Goal: Task Accomplishment & Management: Complete application form

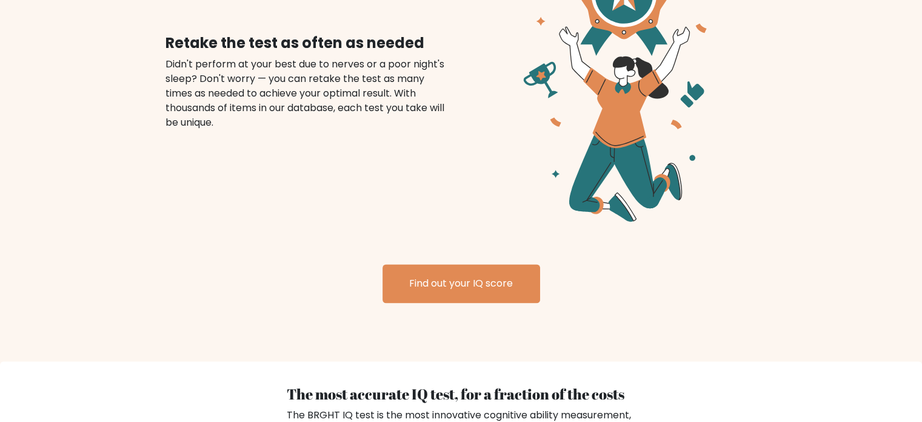
scroll to position [1456, 0]
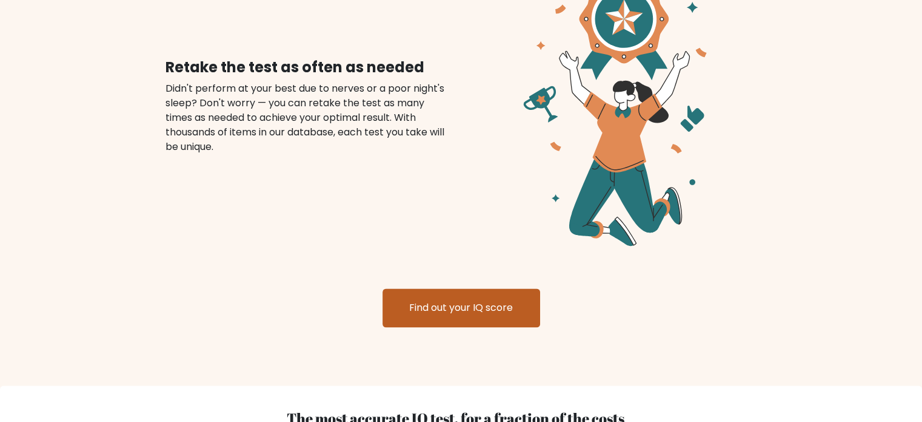
click at [488, 288] on link "Find out your IQ score" at bounding box center [462, 307] width 158 height 39
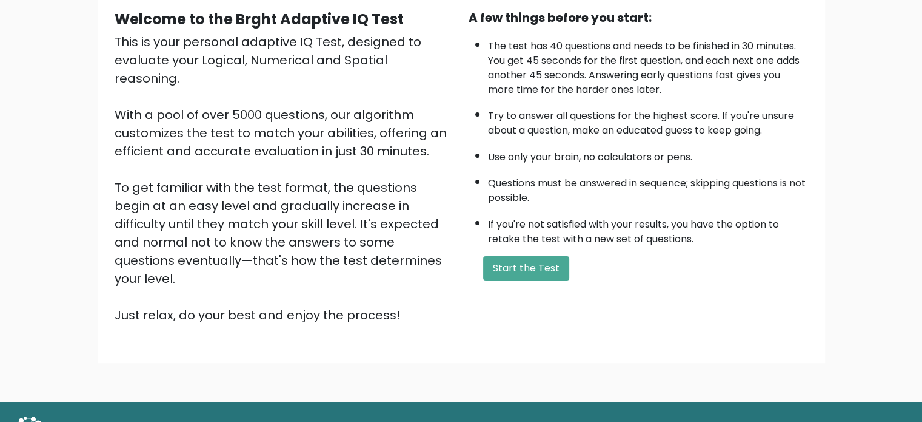
scroll to position [121, 0]
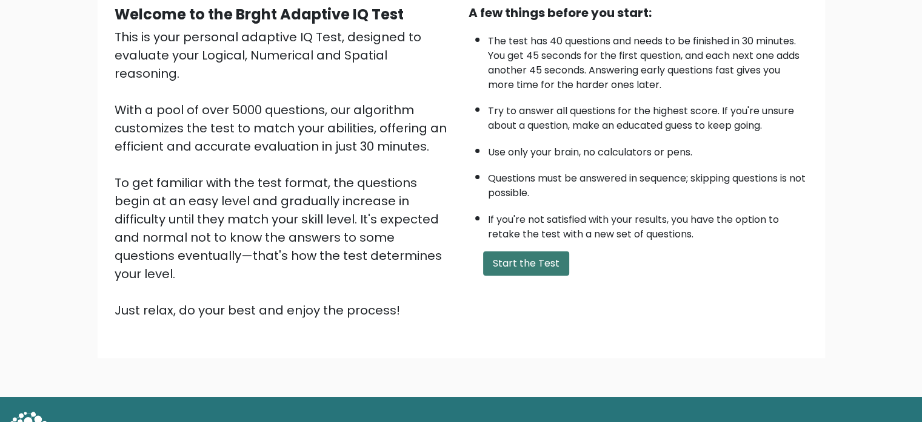
click at [555, 255] on button "Start the Test" at bounding box center [526, 263] width 86 height 24
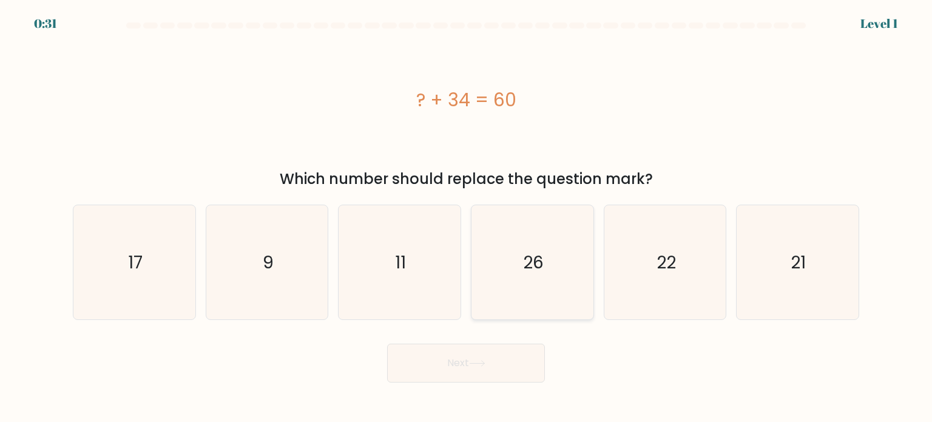
click at [590, 280] on div "26" at bounding box center [532, 261] width 123 height 115
click at [466, 217] on input "d. 26" at bounding box center [466, 214] width 1 height 6
radio input "true"
click at [497, 355] on button "Next" at bounding box center [466, 362] width 158 height 39
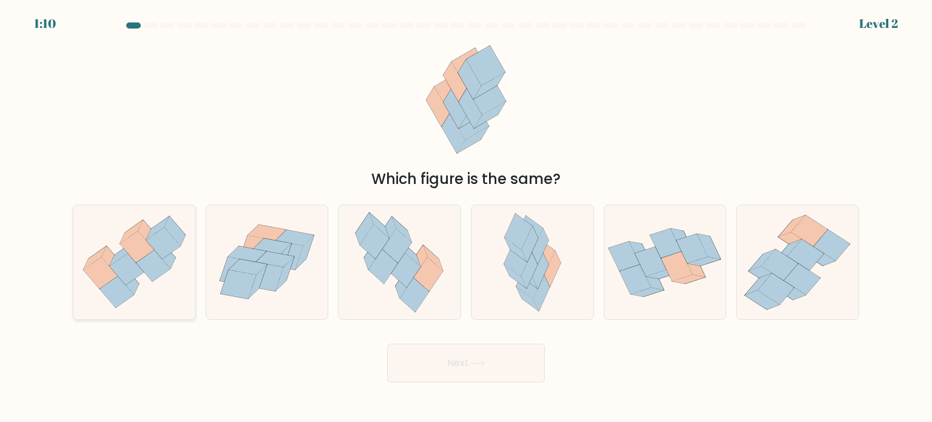
click at [167, 234] on icon at bounding box center [163, 243] width 34 height 32
click at [466, 217] on input "a." at bounding box center [466, 214] width 1 height 6
radio input "true"
click at [529, 381] on button "Next" at bounding box center [466, 362] width 158 height 39
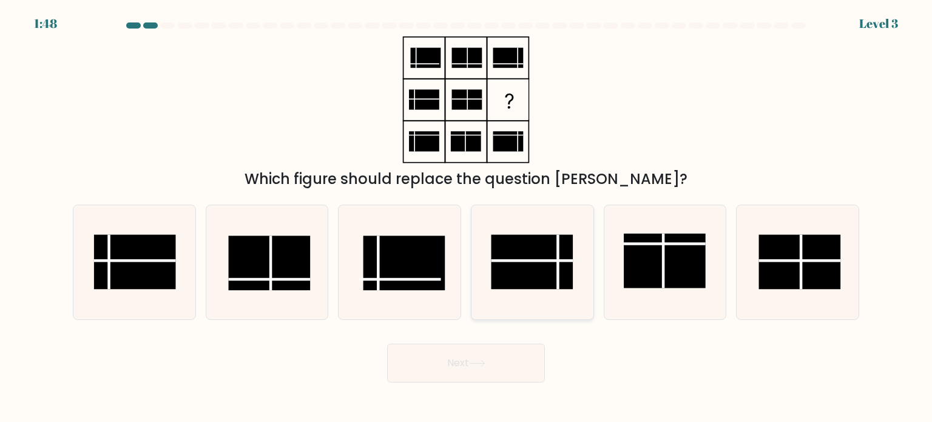
click at [515, 266] on rect at bounding box center [532, 261] width 82 height 55
click at [466, 217] on input "d." at bounding box center [466, 214] width 1 height 6
radio input "true"
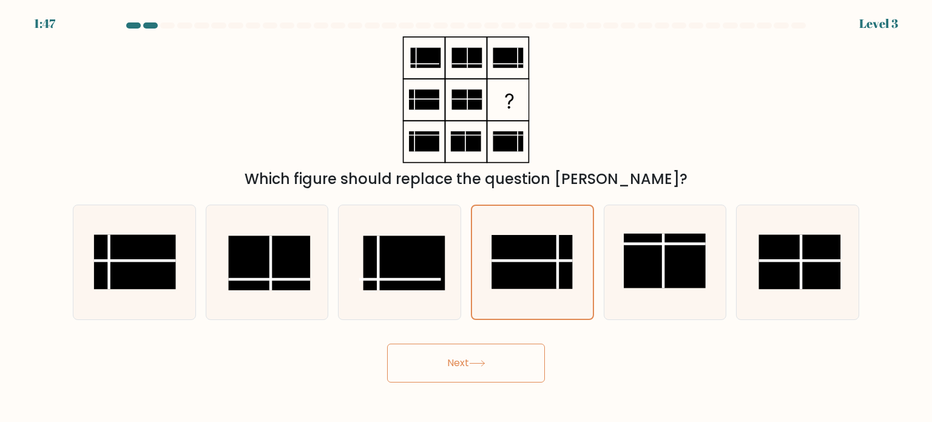
click at [490, 357] on button "Next" at bounding box center [466, 362] width 158 height 39
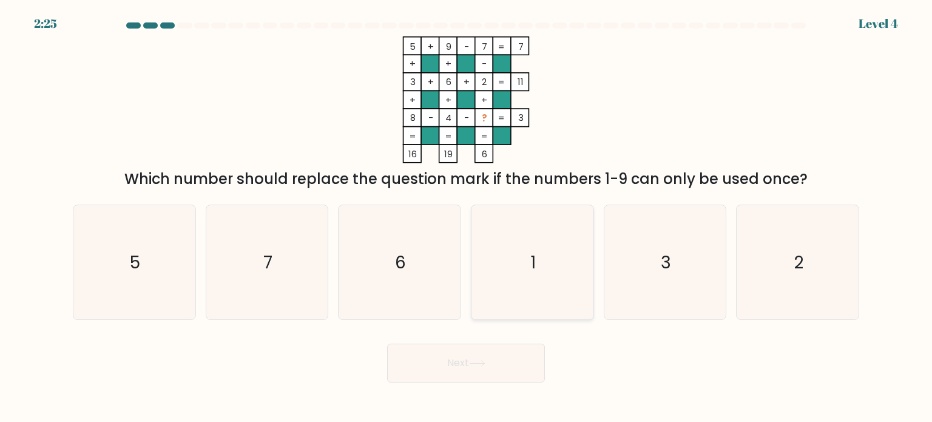
click at [532, 270] on text "1" at bounding box center [533, 261] width 5 height 24
click at [466, 217] on input "d. 1" at bounding box center [466, 214] width 1 height 6
radio input "true"
click at [482, 362] on icon at bounding box center [477, 363] width 16 height 7
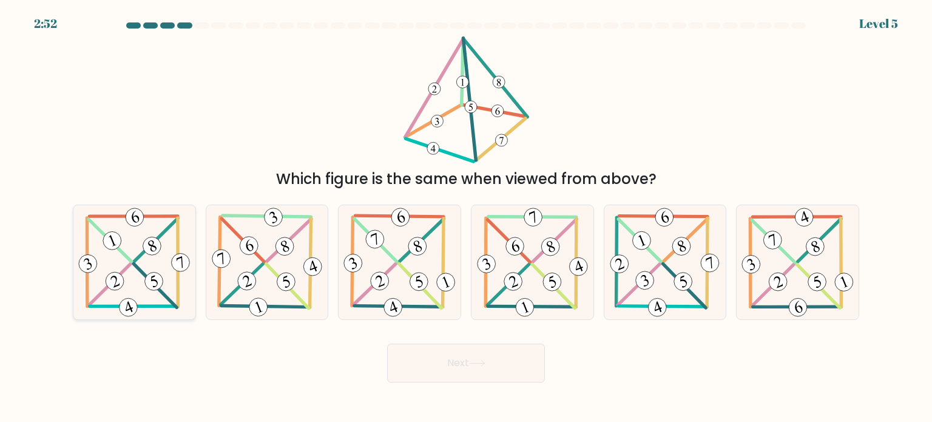
drag, startPoint x: 163, startPoint y: 276, endPoint x: 178, endPoint y: 280, distance: 16.3
click at [163, 276] on icon at bounding box center [134, 262] width 117 height 114
click at [466, 217] on input "a." at bounding box center [466, 214] width 1 height 6
radio input "true"
click at [425, 364] on button "Next" at bounding box center [466, 362] width 158 height 39
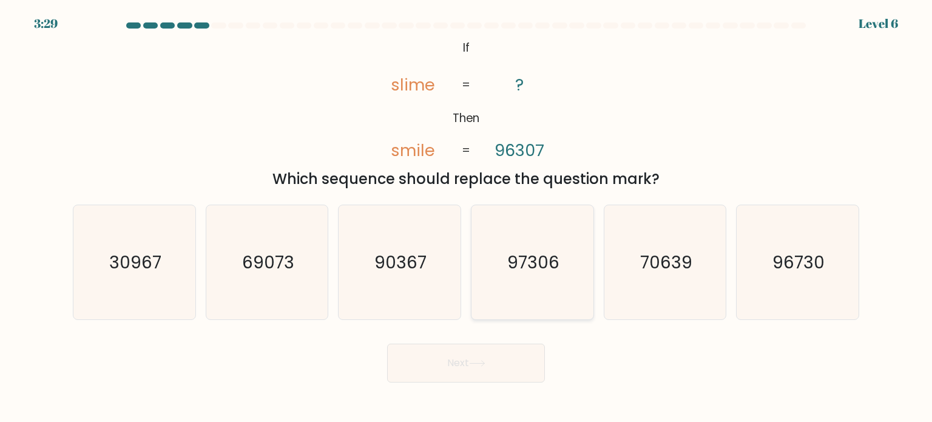
click at [535, 273] on text "97306" at bounding box center [533, 261] width 52 height 24
click at [466, 217] on input "d. 97306" at bounding box center [466, 214] width 1 height 6
radio input "true"
click at [506, 358] on button "Next" at bounding box center [466, 362] width 158 height 39
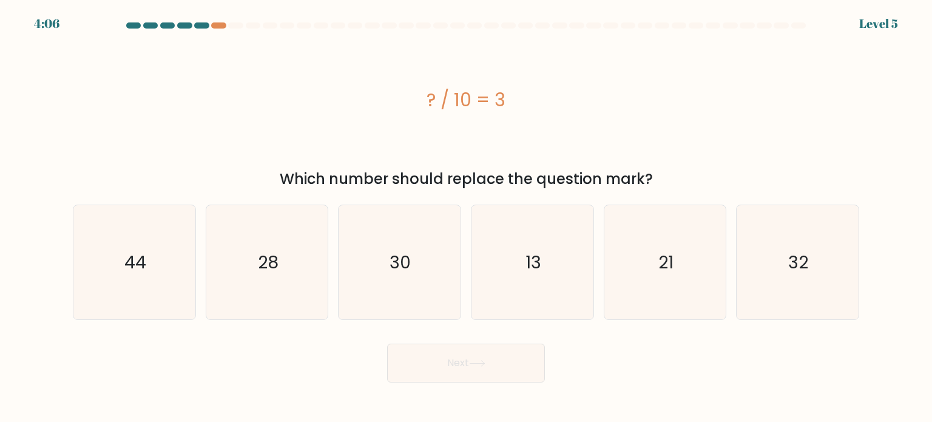
drag, startPoint x: 534, startPoint y: 101, endPoint x: 406, endPoint y: 98, distance: 128.6
click at [406, 98] on div "? / 10 = 3" at bounding box center [466, 99] width 786 height 27
copy div "? / 10 = 3"
click at [420, 293] on icon "30" at bounding box center [399, 262] width 114 height 114
click at [466, 217] on input "c. 30" at bounding box center [466, 214] width 1 height 6
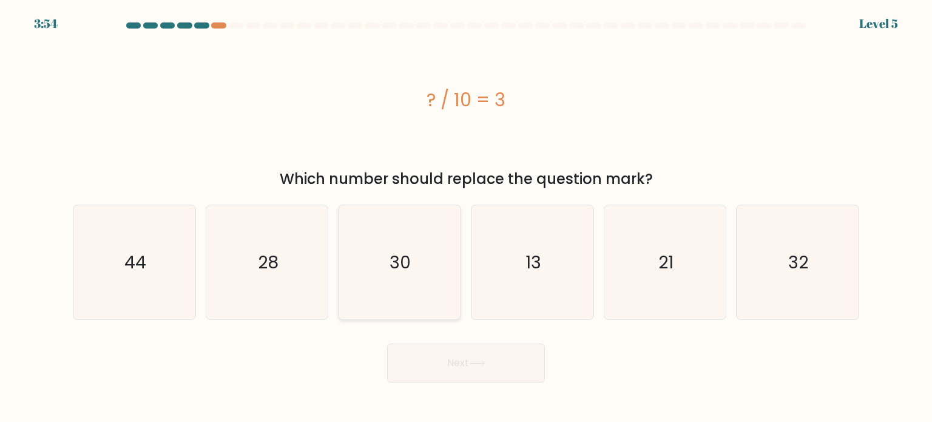
radio input "true"
click at [462, 366] on button "Next" at bounding box center [466, 362] width 158 height 39
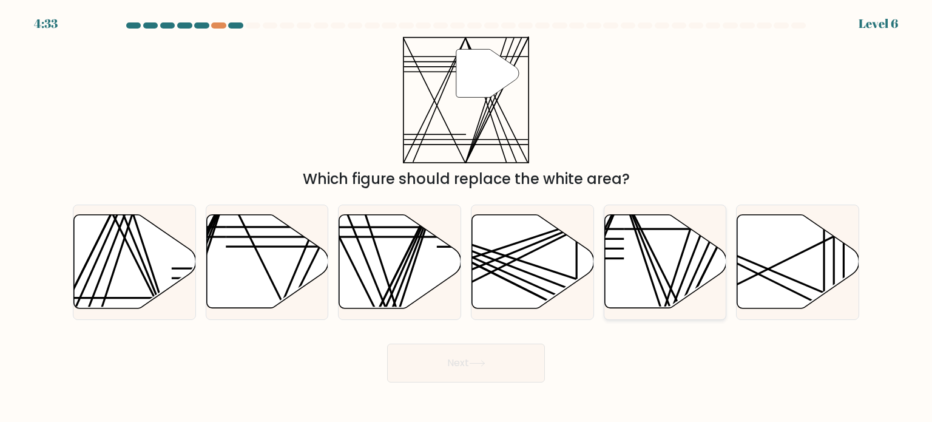
click at [678, 266] on line at bounding box center [661, 313] width 79 height 243
click at [466, 217] on input "e." at bounding box center [466, 214] width 1 height 6
radio input "true"
click at [509, 366] on button "Next" at bounding box center [466, 362] width 158 height 39
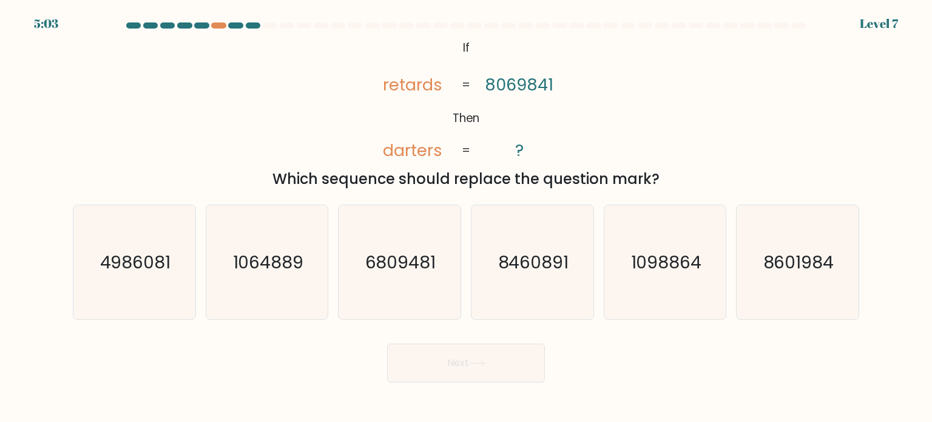
click at [652, 129] on div "@import url('[URL][DOMAIN_NAME]); If Then retards darters 8069841 ? = = Which s…" at bounding box center [465, 112] width 801 height 153
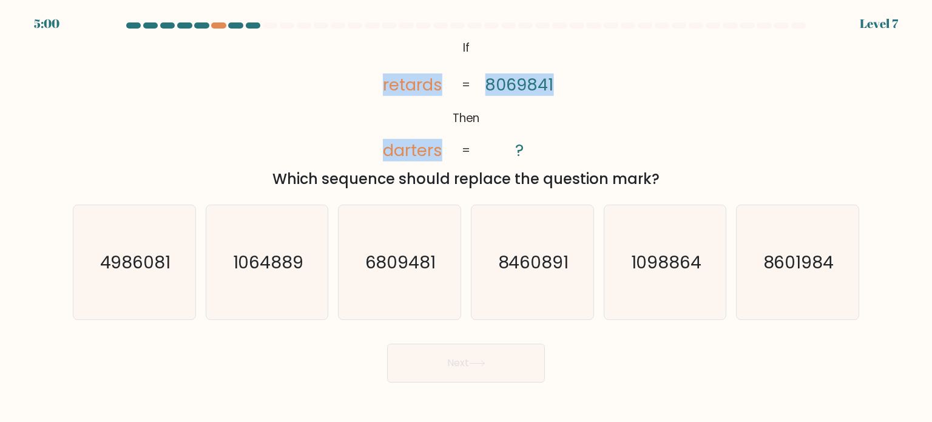
drag, startPoint x: 573, startPoint y: 86, endPoint x: 381, endPoint y: 82, distance: 192.3
click at [381, 82] on div "@import url('[URL][DOMAIN_NAME]); If Then retards darters 8069841 ? = = Which s…" at bounding box center [465, 112] width 801 height 153
copy icon "retards darters 8069841"
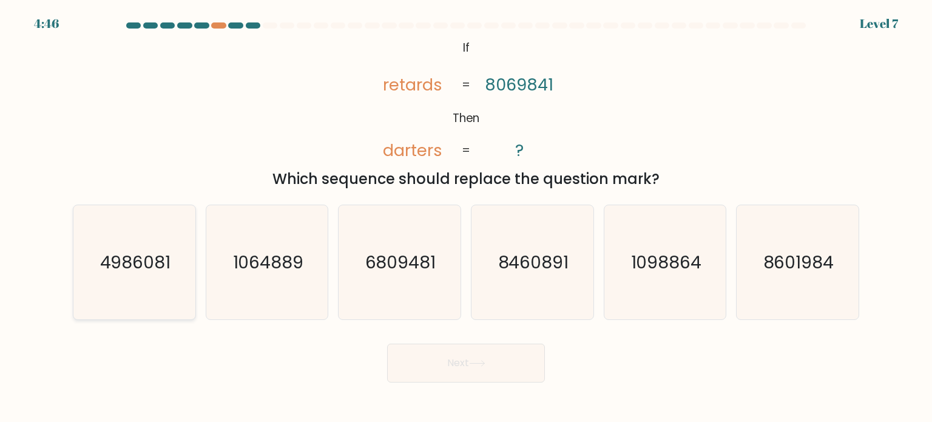
click at [147, 229] on icon "4986081" at bounding box center [134, 262] width 114 height 114
click at [466, 217] on input "a. 4986081" at bounding box center [466, 214] width 1 height 6
radio input "true"
click at [463, 359] on button "Next" at bounding box center [466, 362] width 158 height 39
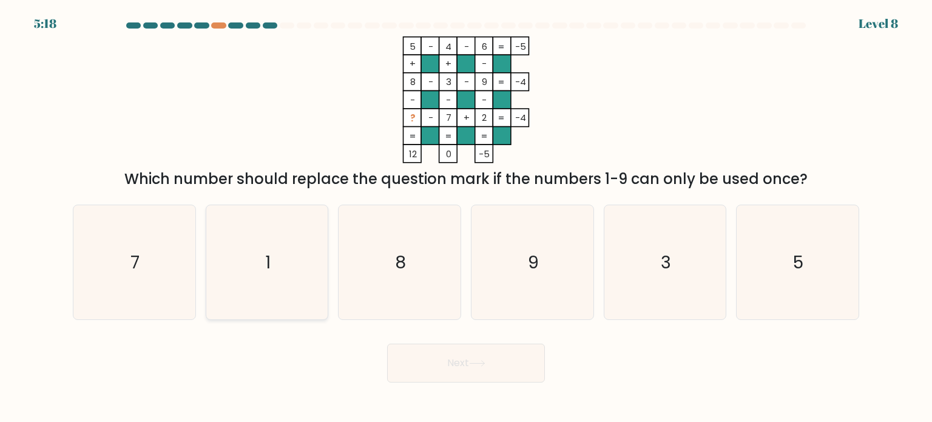
drag, startPoint x: 205, startPoint y: 276, endPoint x: 267, endPoint y: 309, distance: 70.5
click at [206, 276] on div "1" at bounding box center [267, 261] width 123 height 115
click at [466, 217] on input "b. 1" at bounding box center [466, 214] width 1 height 6
radio input "true"
click at [398, 357] on button "Next" at bounding box center [466, 362] width 158 height 39
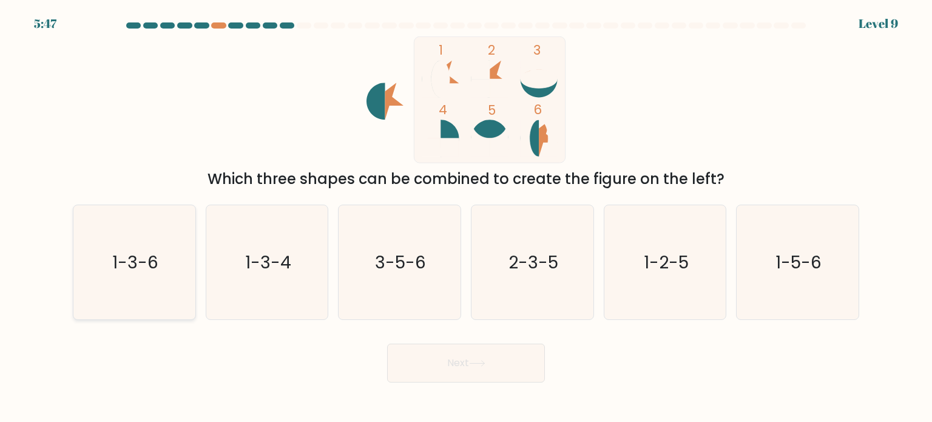
click at [167, 266] on icon "1-3-6" at bounding box center [134, 262] width 114 height 114
click at [466, 217] on input "a. 1-3-6" at bounding box center [466, 214] width 1 height 6
radio input "true"
click at [441, 375] on button "Next" at bounding box center [466, 362] width 158 height 39
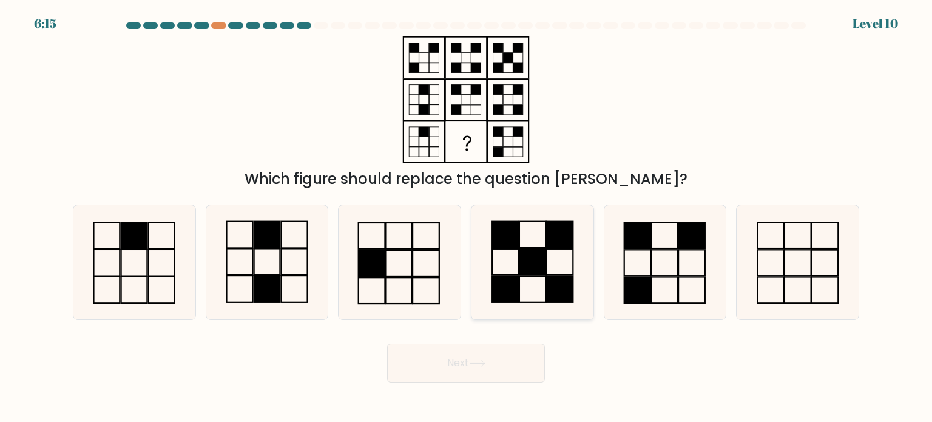
click at [556, 258] on icon at bounding box center [532, 262] width 114 height 114
click at [466, 217] on input "d." at bounding box center [466, 214] width 1 height 6
radio input "true"
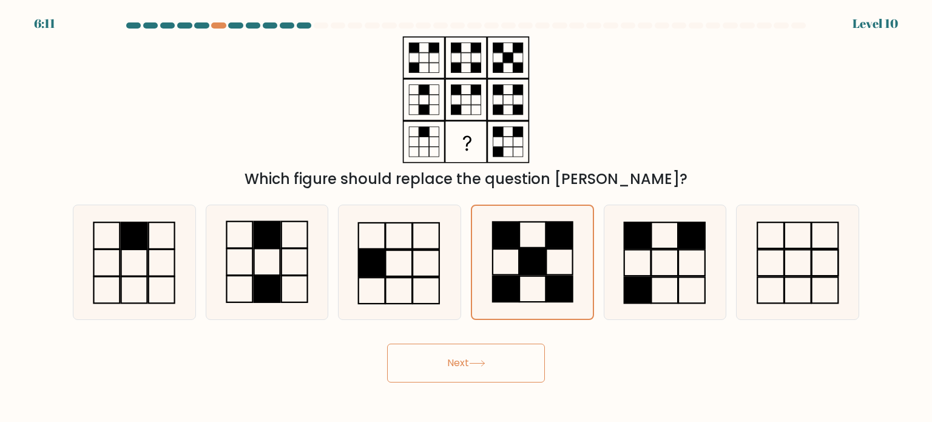
click at [507, 362] on button "Next" at bounding box center [466, 362] width 158 height 39
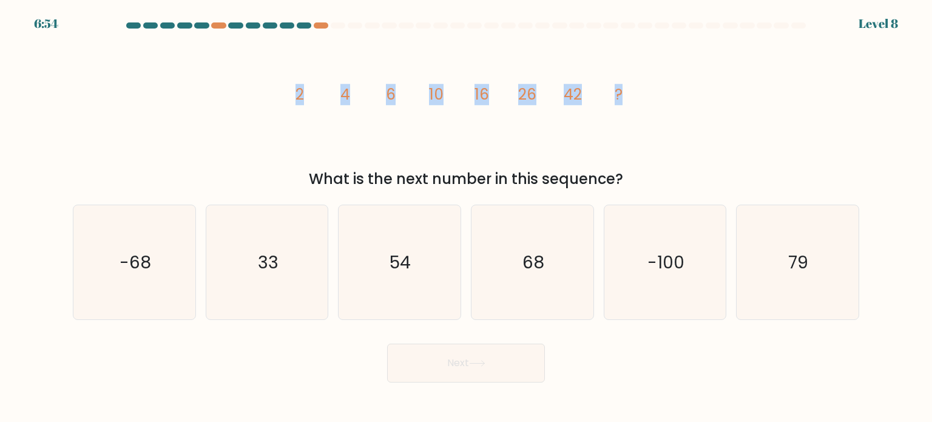
drag, startPoint x: 631, startPoint y: 96, endPoint x: 287, endPoint y: 98, distance: 343.9
click at [287, 99] on icon "image/svg+xml 2 4 6 10 16 26 42 ?" at bounding box center [466, 99] width 364 height 127
copy g "2 4 6 10 16 26 42 ?"
click at [587, 247] on icon "68" at bounding box center [532, 262] width 114 height 114
click at [466, 217] on input "d. 68" at bounding box center [466, 214] width 1 height 6
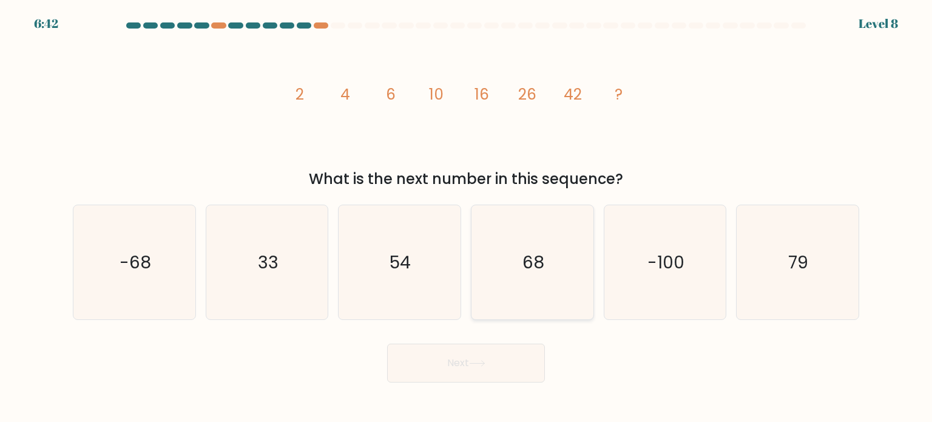
radio input "true"
click at [526, 373] on button "Next" at bounding box center [466, 362] width 158 height 39
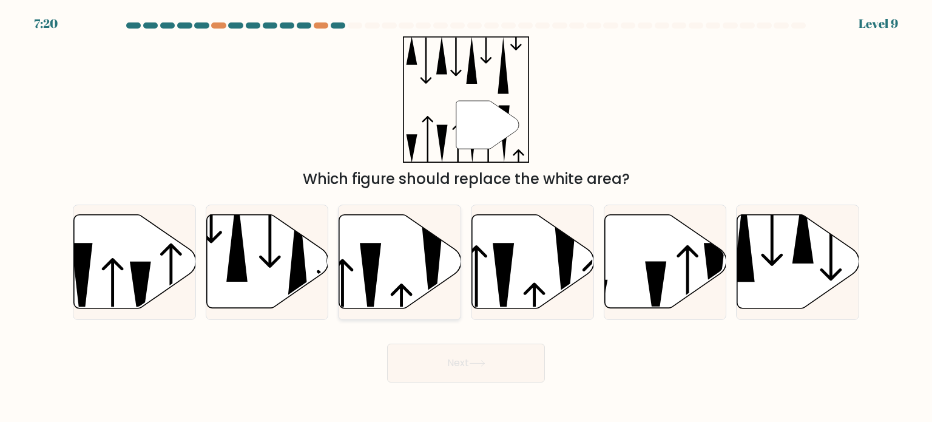
click at [422, 269] on icon at bounding box center [400, 261] width 122 height 93
click at [466, 217] on input "c." at bounding box center [466, 214] width 1 height 6
radio input "true"
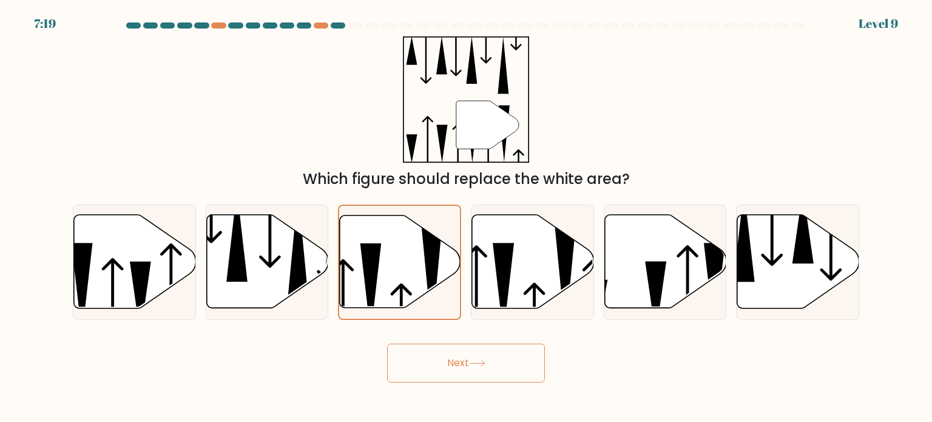
click at [461, 367] on button "Next" at bounding box center [466, 362] width 158 height 39
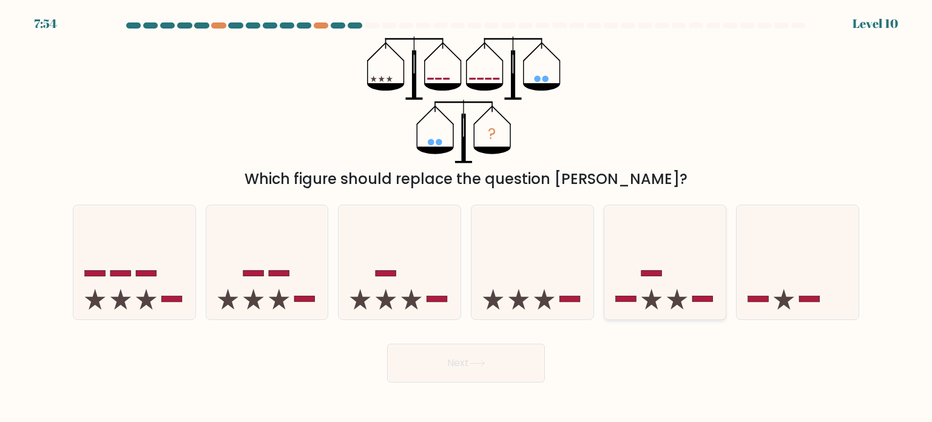
click at [628, 278] on icon at bounding box center [665, 262] width 122 height 101
click at [466, 217] on input "e." at bounding box center [466, 214] width 1 height 6
radio input "true"
click at [497, 363] on button "Next" at bounding box center [466, 362] width 158 height 39
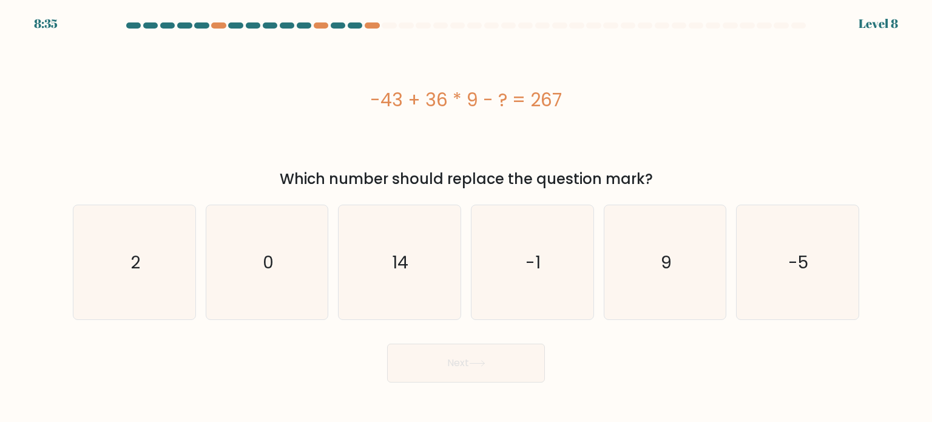
drag, startPoint x: 579, startPoint y: 110, endPoint x: 334, endPoint y: 113, distance: 245.6
click at [334, 113] on div "-43 + 36 * 9 - ? = 267" at bounding box center [466, 99] width 786 height 127
copy div "-43 + 36 * 9 - ? = 267"
drag, startPoint x: 665, startPoint y: 175, endPoint x: 284, endPoint y: 176, distance: 381.5
click at [284, 176] on div "Which number should replace the question mark?" at bounding box center [465, 179] width 771 height 22
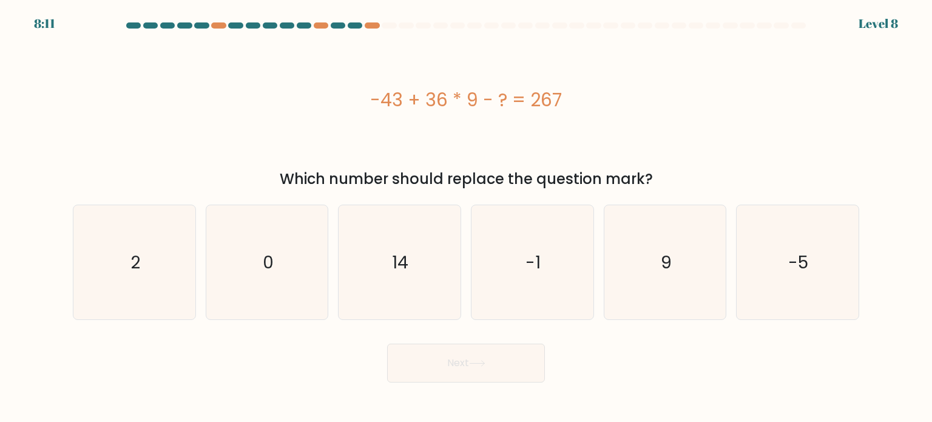
copy div "Which number should replace the question mark?"
click at [440, 292] on icon "14" at bounding box center [399, 262] width 114 height 114
click at [466, 217] on input "c. 14" at bounding box center [466, 214] width 1 height 6
radio input "true"
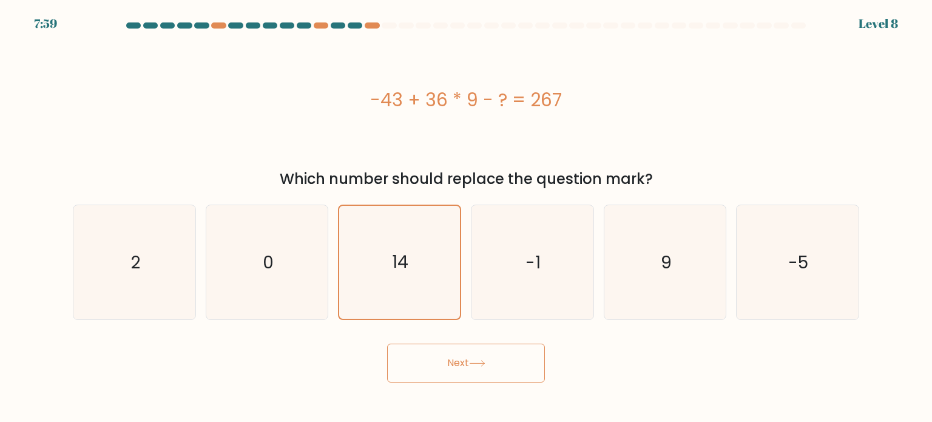
click at [479, 358] on button "Next" at bounding box center [466, 362] width 158 height 39
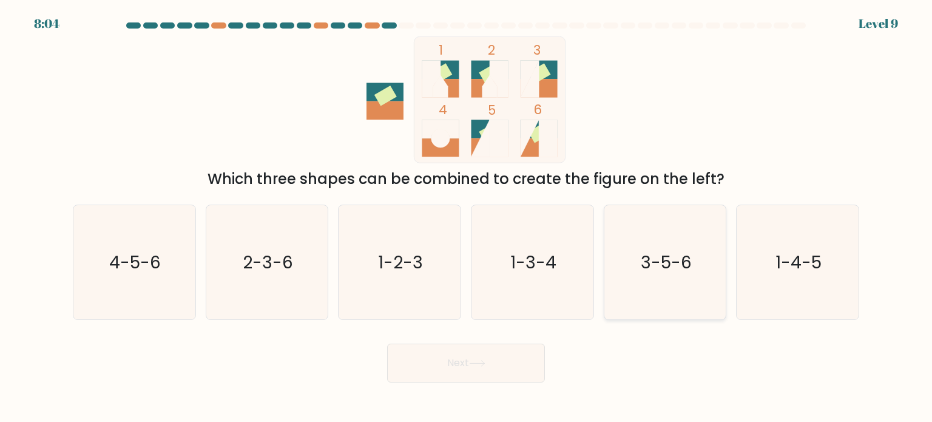
click at [694, 267] on icon "3-5-6" at bounding box center [665, 262] width 114 height 114
click at [466, 217] on input "e. 3-5-6" at bounding box center [466, 214] width 1 height 6
radio input "true"
click at [502, 370] on button "Next" at bounding box center [466, 362] width 158 height 39
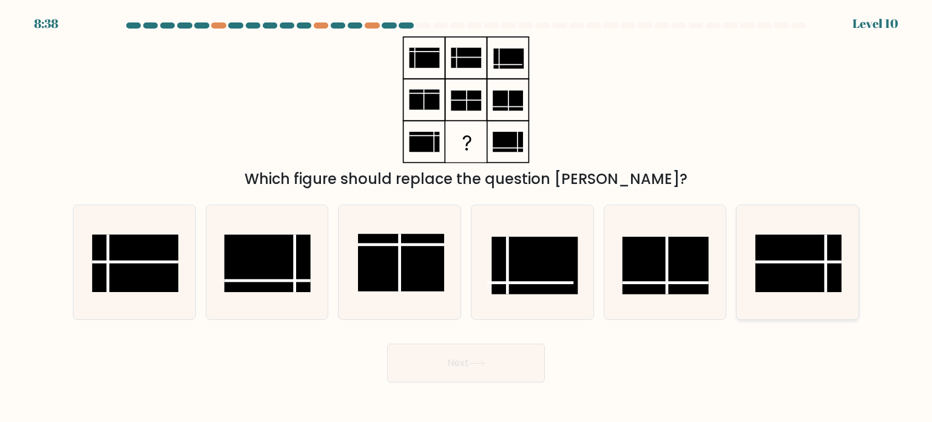
click at [801, 285] on rect at bounding box center [798, 263] width 86 height 58
click at [466, 217] on input "f." at bounding box center [466, 214] width 1 height 6
radio input "true"
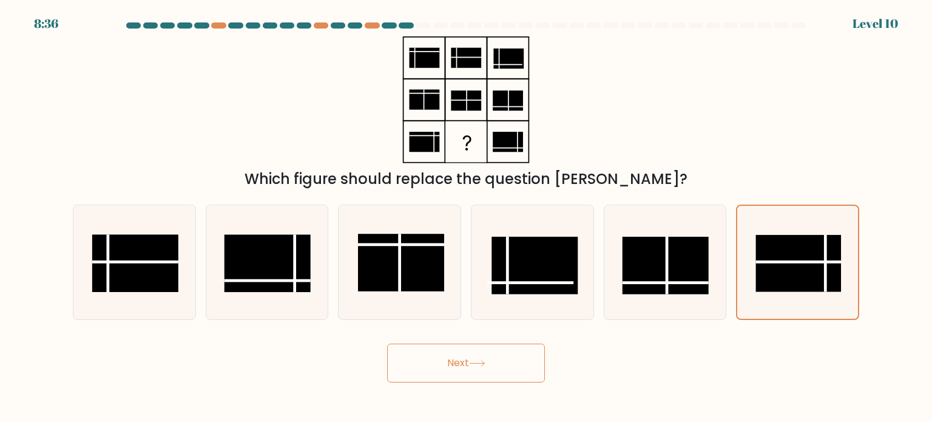
click at [534, 363] on button "Next" at bounding box center [466, 362] width 158 height 39
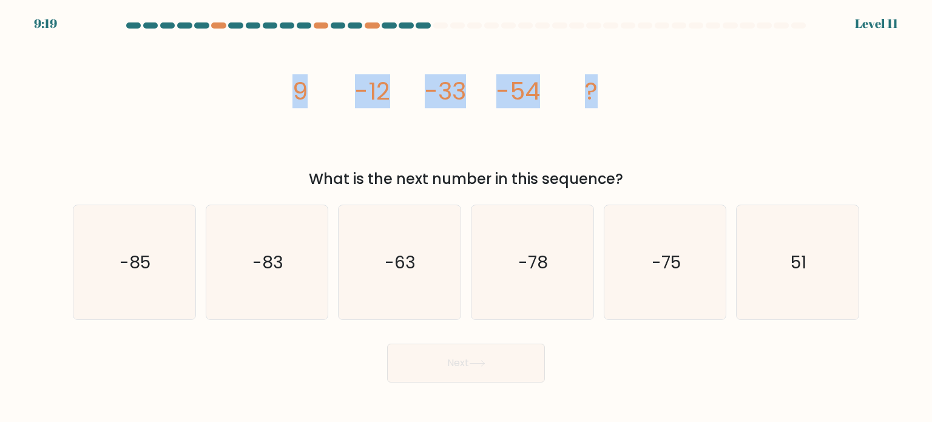
drag, startPoint x: 657, startPoint y: 93, endPoint x: 281, endPoint y: 99, distance: 376.7
click at [281, 99] on div "image/svg+xml 9 -12 -33 -54 ? What is the next number in this sequence?" at bounding box center [465, 112] width 801 height 153
copy g "9 -12 -33 -54 ?"
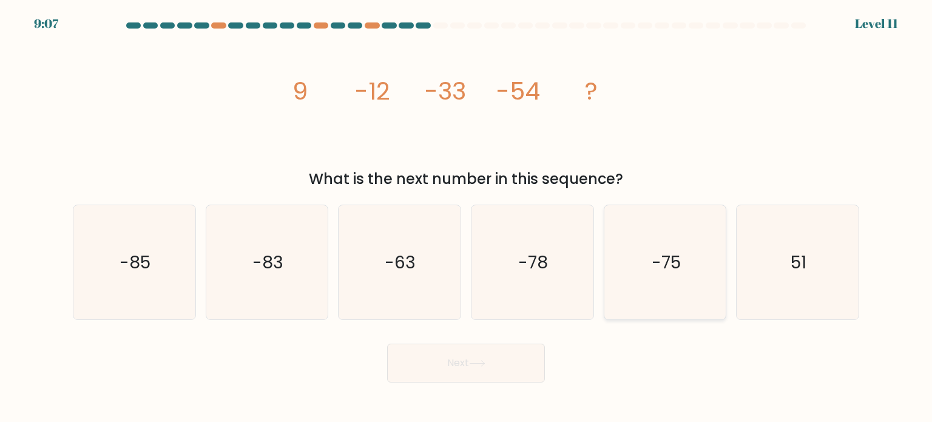
click at [696, 295] on icon "-75" at bounding box center [665, 262] width 114 height 114
click at [466, 217] on input "e. -75" at bounding box center [466, 214] width 1 height 6
radio input "true"
click at [506, 369] on button "Next" at bounding box center [466, 362] width 158 height 39
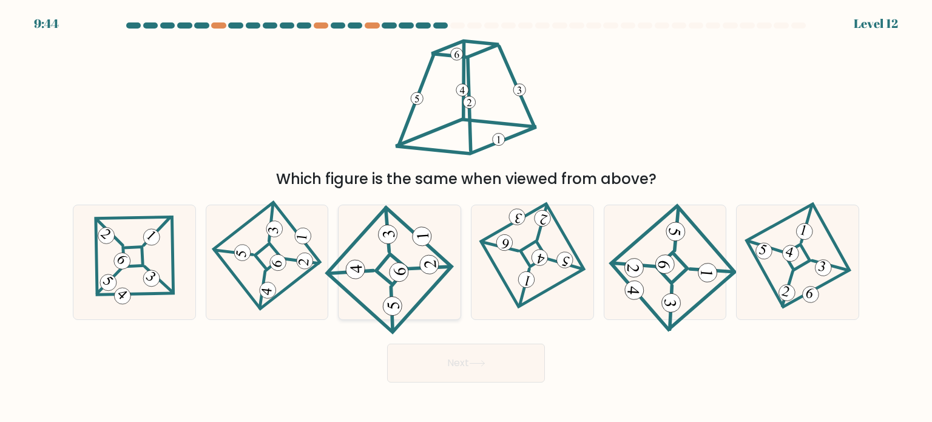
click at [411, 264] on icon at bounding box center [399, 262] width 106 height 92
click at [466, 217] on input "c." at bounding box center [466, 214] width 1 height 6
radio input "true"
click at [479, 364] on icon at bounding box center [477, 363] width 16 height 7
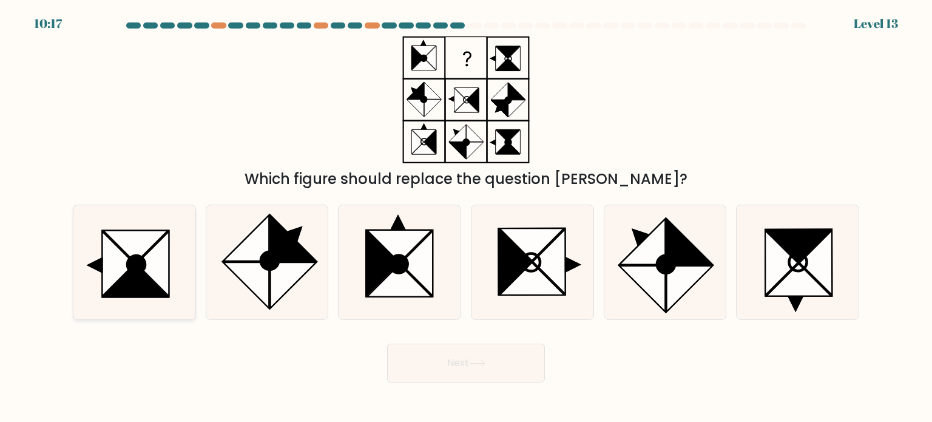
click at [190, 262] on icon at bounding box center [134, 262] width 114 height 114
click at [466, 217] on input "a." at bounding box center [466, 214] width 1 height 6
radio input "true"
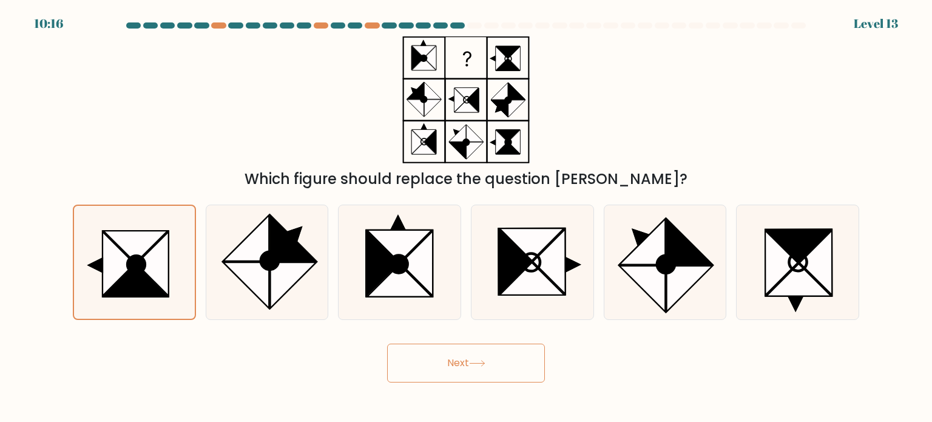
click at [521, 366] on button "Next" at bounding box center [466, 362] width 158 height 39
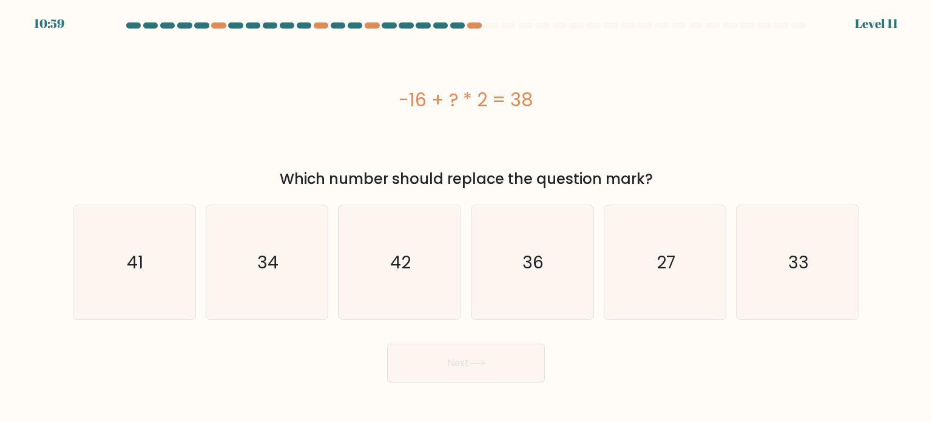
drag, startPoint x: 548, startPoint y: 103, endPoint x: 376, endPoint y: 103, distance: 171.6
click at [376, 103] on div "-16 + ? * 2 = 38" at bounding box center [466, 99] width 786 height 27
copy div "-16 + ? * 2 = 38"
click at [653, 274] on icon "27" at bounding box center [665, 262] width 114 height 114
click at [466, 217] on input "e. 27" at bounding box center [466, 214] width 1 height 6
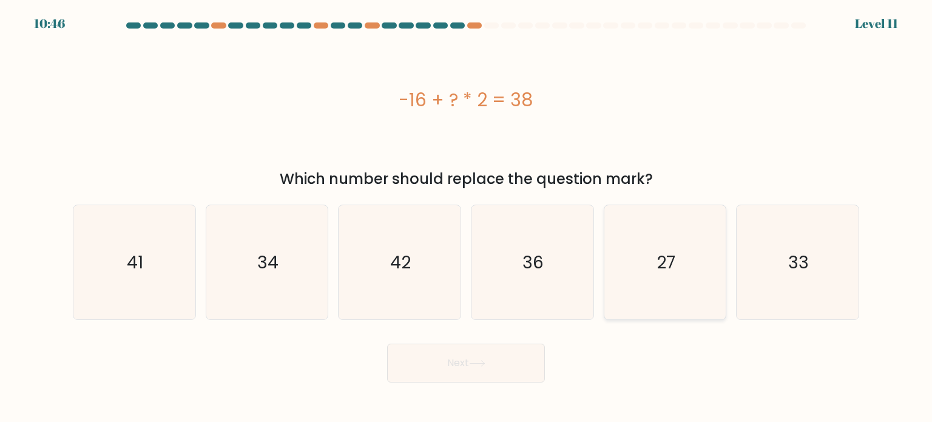
radio input "true"
click at [518, 360] on button "Next" at bounding box center [466, 362] width 158 height 39
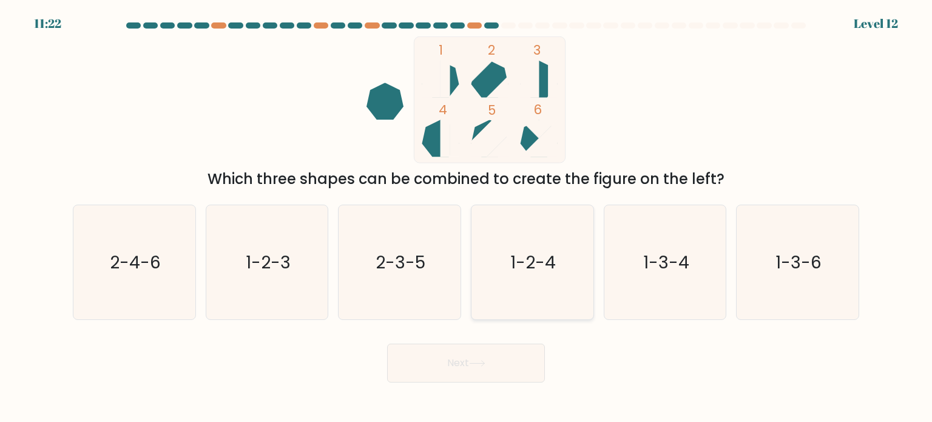
click at [531, 272] on text "1-2-4" at bounding box center [533, 261] width 45 height 24
click at [466, 217] on input "d. 1-2-4" at bounding box center [466, 214] width 1 height 6
radio input "true"
click at [489, 372] on button "Next" at bounding box center [466, 362] width 158 height 39
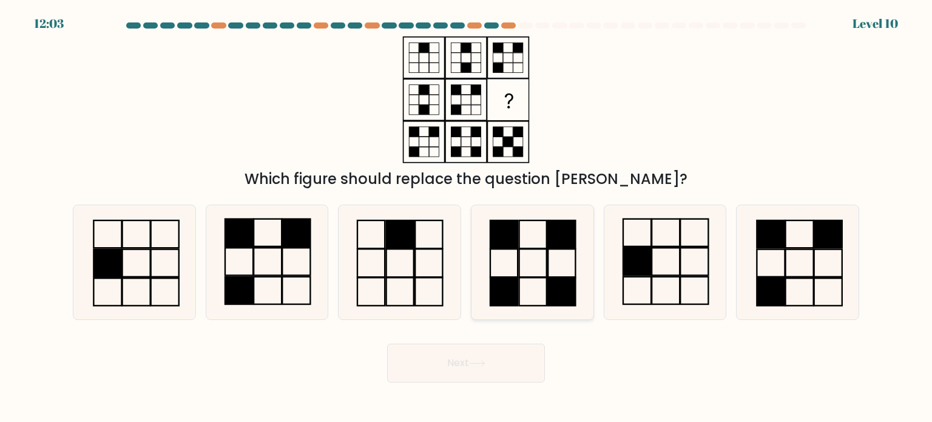
click at [548, 234] on rect at bounding box center [561, 234] width 27 height 28
click at [466, 217] on input "d." at bounding box center [466, 214] width 1 height 6
radio input "true"
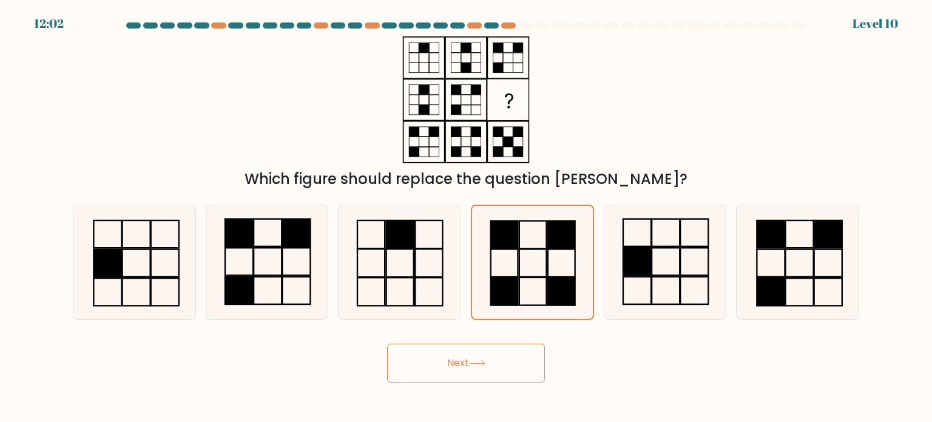
click at [482, 363] on icon at bounding box center [477, 363] width 16 height 7
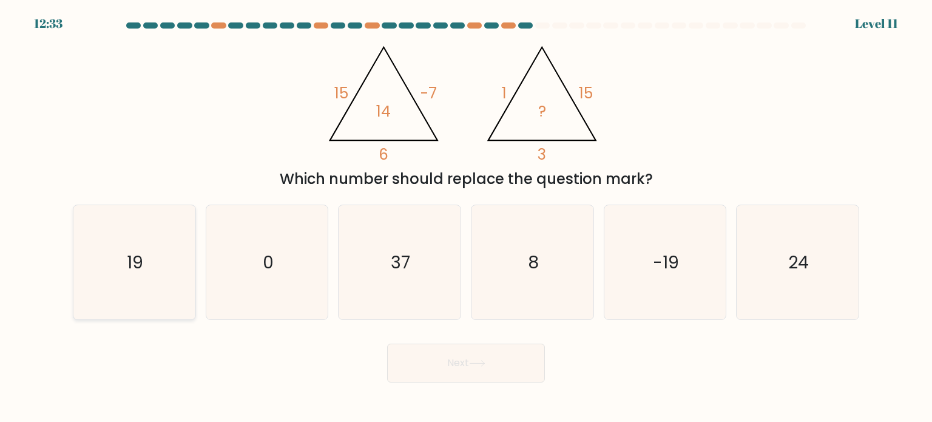
click at [156, 282] on icon "19" at bounding box center [134, 262] width 114 height 114
click at [466, 217] on input "a. 19" at bounding box center [466, 214] width 1 height 6
radio input "true"
click at [526, 372] on button "Next" at bounding box center [466, 362] width 158 height 39
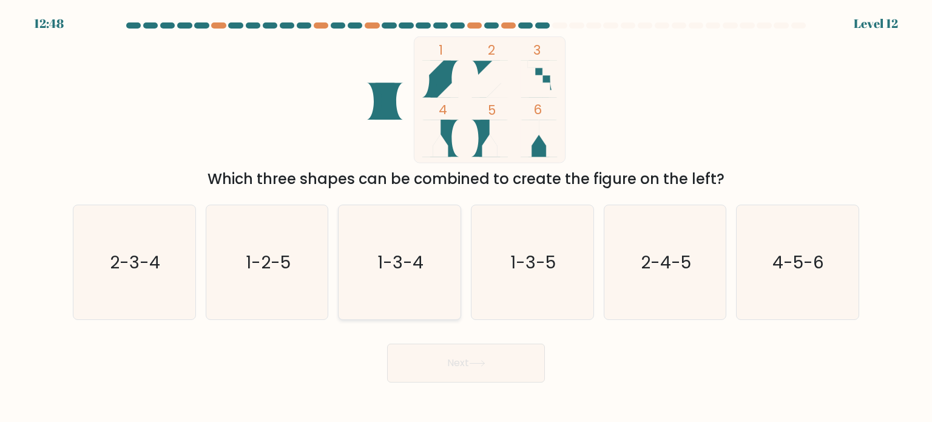
click at [366, 297] on icon "1-3-4" at bounding box center [399, 262] width 114 height 114
click at [466, 217] on input "c. 1-3-4" at bounding box center [466, 214] width 1 height 6
radio input "true"
click at [565, 277] on icon "1-3-5" at bounding box center [532, 262] width 114 height 114
click at [466, 217] on input "d. 1-3-5" at bounding box center [466, 214] width 1 height 6
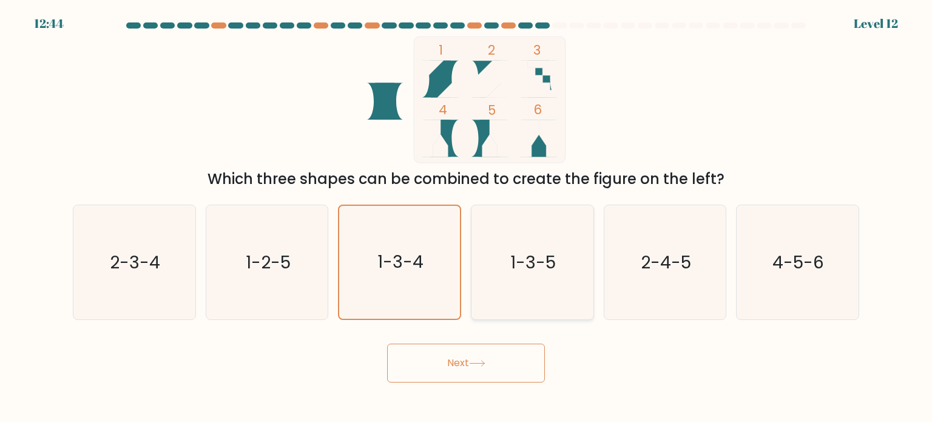
radio input "true"
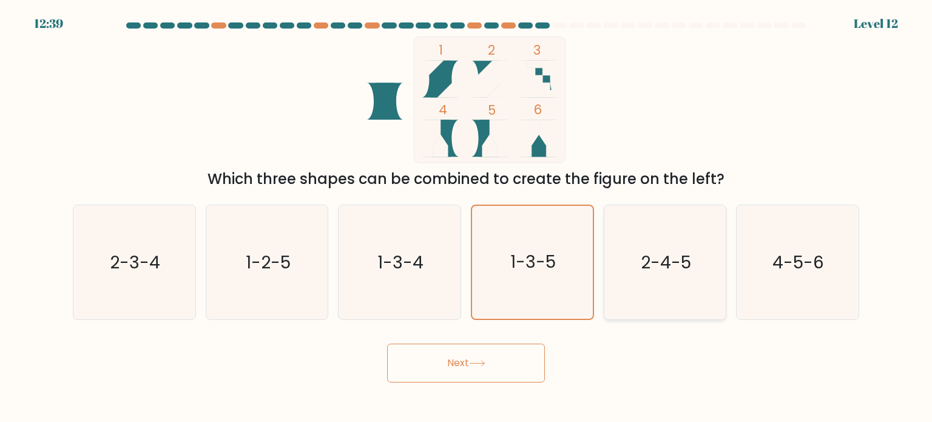
drag, startPoint x: 665, startPoint y: 238, endPoint x: 611, endPoint y: 317, distance: 95.0
click at [665, 239] on icon "2-4-5" at bounding box center [665, 262] width 114 height 114
click at [687, 274] on icon "2-4-5" at bounding box center [665, 262] width 114 height 114
click at [466, 217] on input "e. 2-4-5" at bounding box center [466, 214] width 1 height 6
radio input "true"
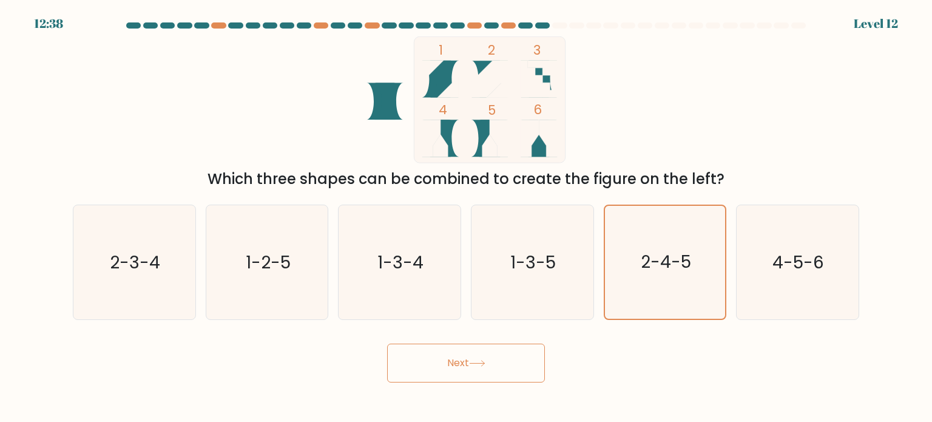
click at [496, 368] on button "Next" at bounding box center [466, 362] width 158 height 39
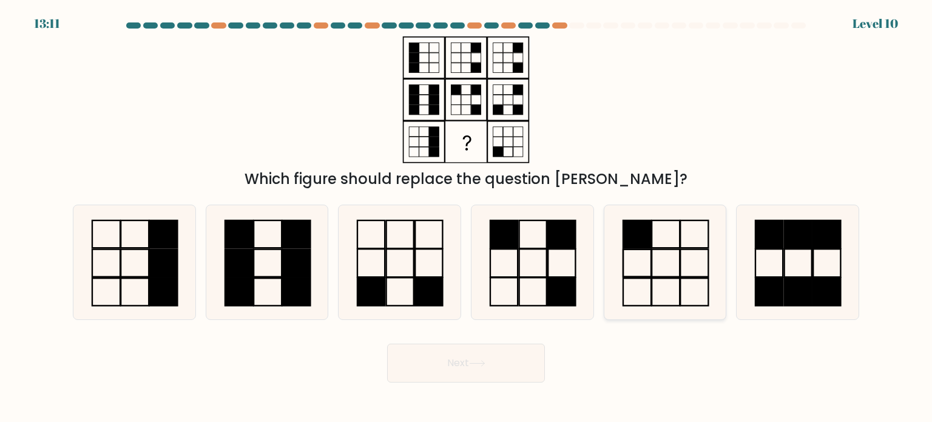
click at [623, 247] on rect at bounding box center [637, 233] width 28 height 27
click at [466, 217] on input "e." at bounding box center [466, 214] width 1 height 6
radio input "true"
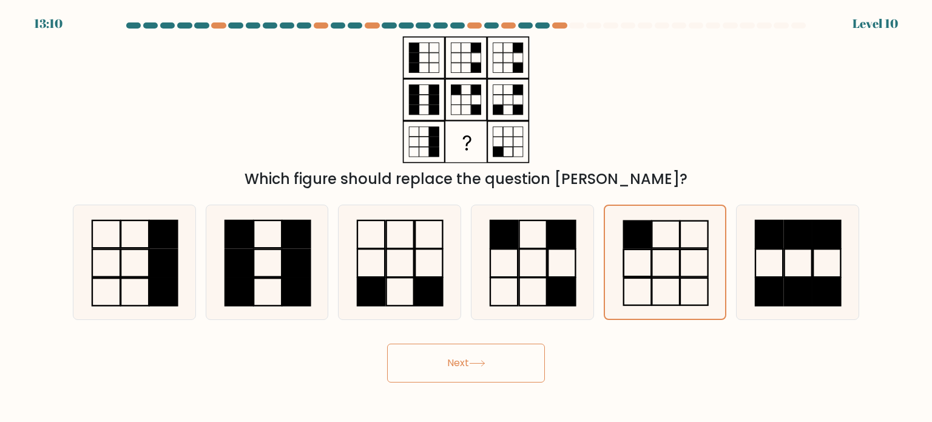
click at [437, 374] on button "Next" at bounding box center [466, 362] width 158 height 39
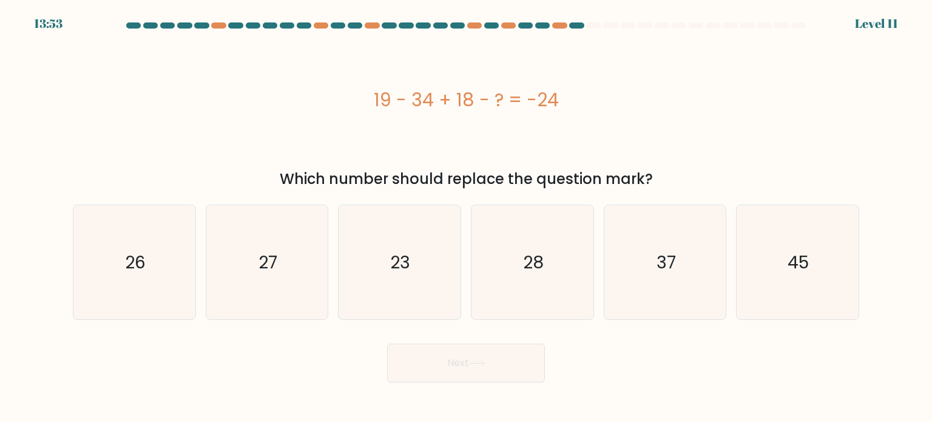
drag, startPoint x: 488, startPoint y: 105, endPoint x: 345, endPoint y: 97, distance: 142.7
click at [345, 97] on div "19 - 34 + 18 - ? = -24" at bounding box center [466, 99] width 786 height 27
copy div "19 - 34 + 18 - ? = -24"
click at [284, 272] on icon "27" at bounding box center [267, 262] width 114 height 114
click at [466, 217] on input "b. 27" at bounding box center [466, 214] width 1 height 6
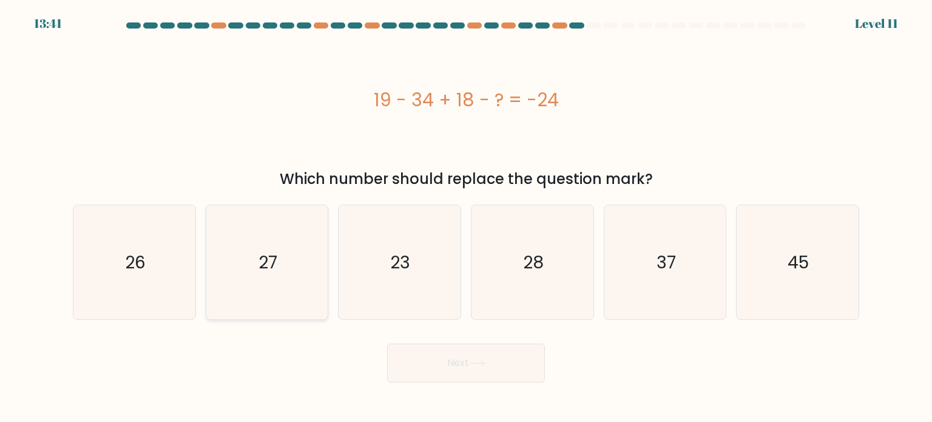
radio input "true"
click at [474, 371] on button "Next" at bounding box center [466, 362] width 158 height 39
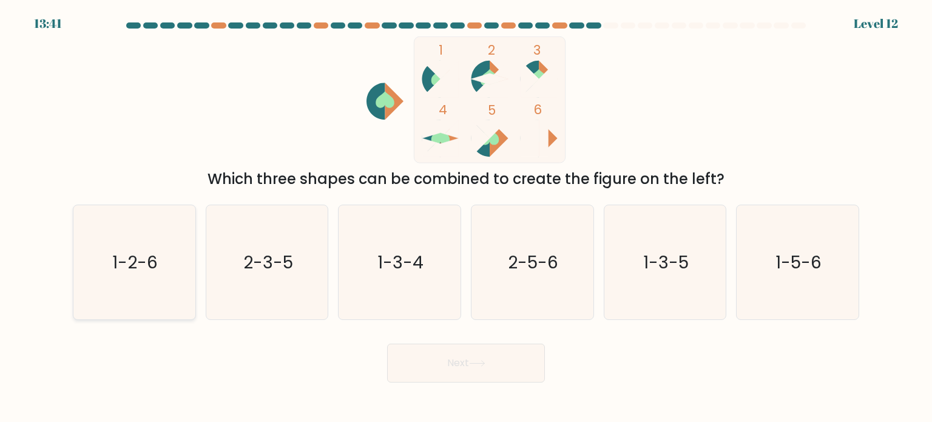
click at [181, 257] on icon "1-2-6" at bounding box center [134, 262] width 114 height 114
click at [466, 217] on input "a. 1-2-6" at bounding box center [466, 214] width 1 height 6
radio input "true"
click at [480, 360] on icon at bounding box center [477, 363] width 16 height 7
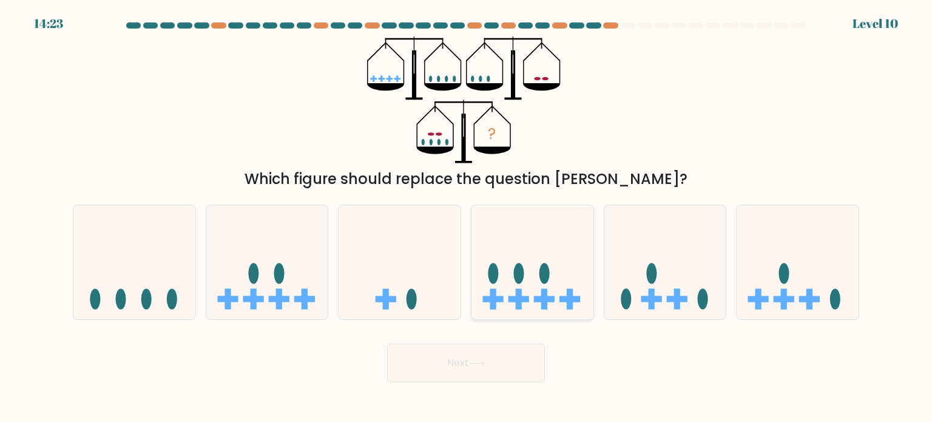
click at [539, 278] on icon at bounding box center [532, 262] width 122 height 101
click at [466, 217] on input "d." at bounding box center [466, 214] width 1 height 6
radio input "true"
click at [282, 241] on icon at bounding box center [267, 262] width 122 height 101
click at [466, 217] on input "b." at bounding box center [466, 214] width 1 height 6
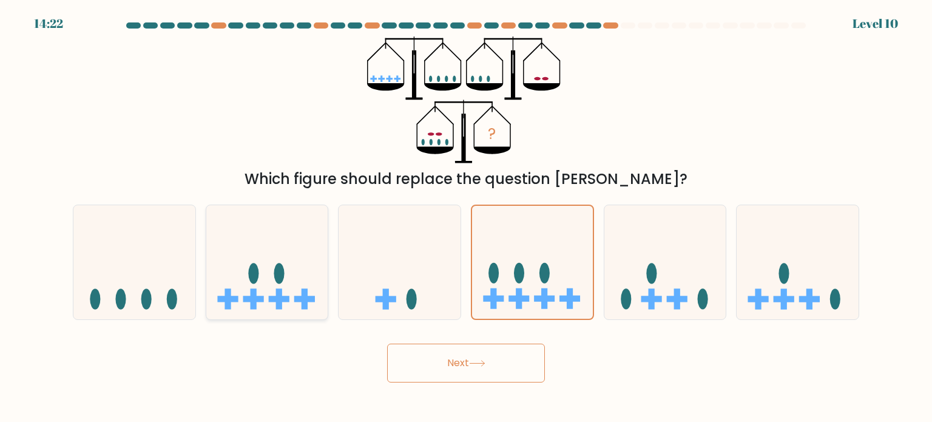
radio input "true"
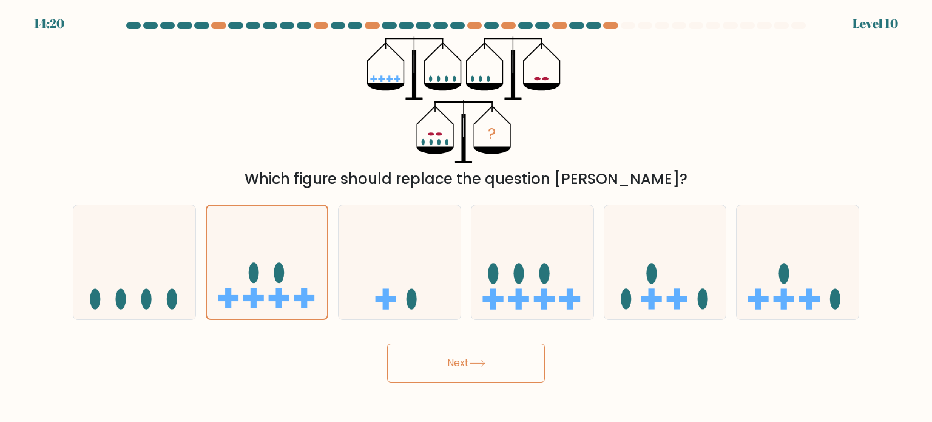
click at [468, 357] on button "Next" at bounding box center [466, 362] width 158 height 39
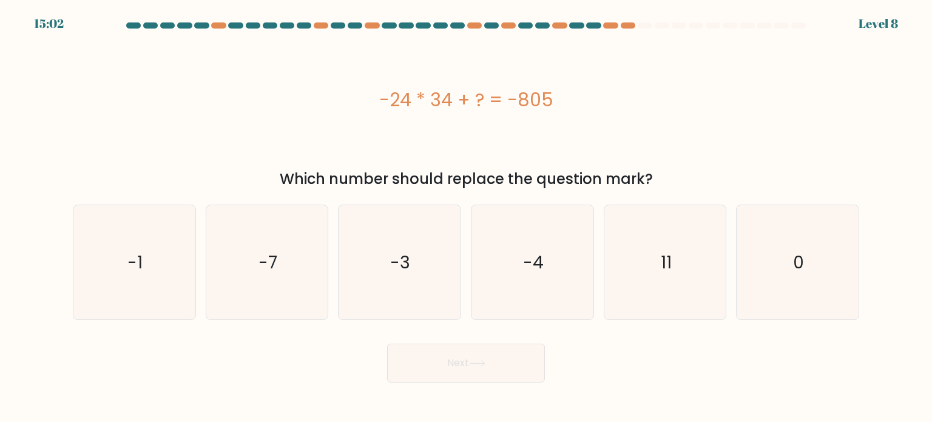
drag, startPoint x: 569, startPoint y: 94, endPoint x: 350, endPoint y: 94, distance: 219.5
click at [350, 94] on div "-24 * 34 + ? = -805" at bounding box center [466, 99] width 786 height 27
copy div "-24 * 34 + ? = -805"
click at [730, 277] on div "e. 11" at bounding box center [665, 261] width 133 height 115
drag, startPoint x: 721, startPoint y: 275, endPoint x: 671, endPoint y: 292, distance: 52.7
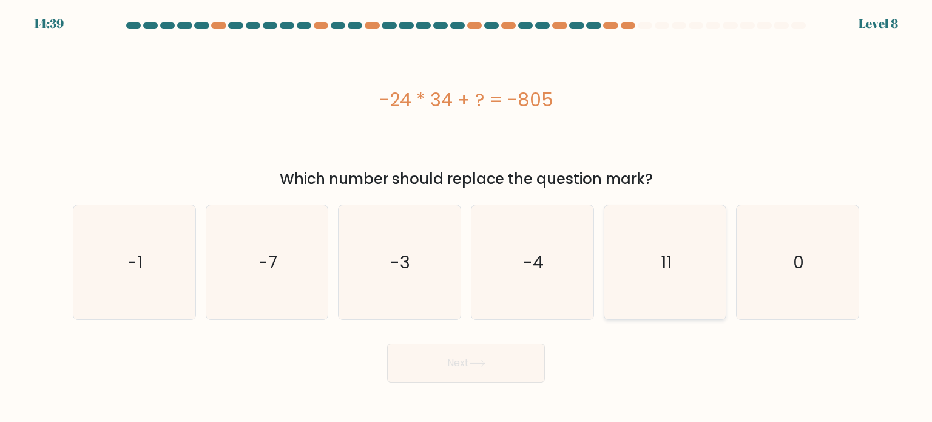
click at [720, 275] on icon "11" at bounding box center [665, 262] width 114 height 114
click at [466, 217] on input "e. 11" at bounding box center [466, 214] width 1 height 6
radio input "true"
click at [499, 366] on button "Next" at bounding box center [466, 362] width 158 height 39
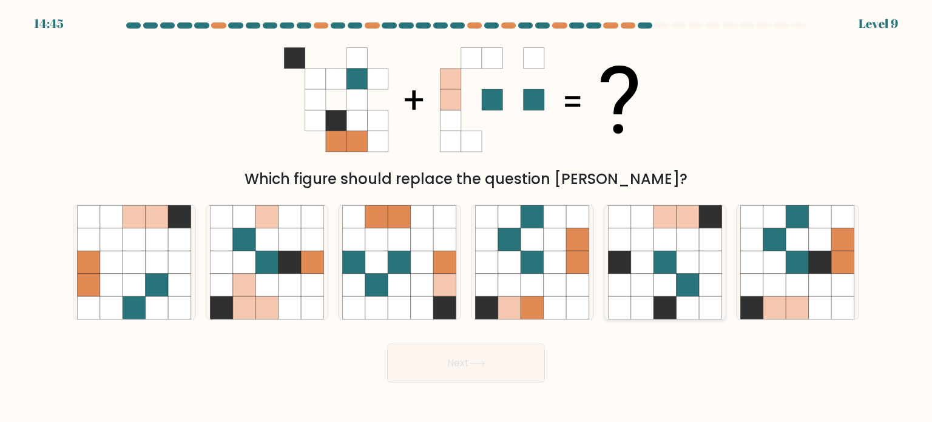
click at [705, 259] on icon at bounding box center [710, 261] width 23 height 23
click at [466, 217] on input "e." at bounding box center [466, 214] width 1 height 6
radio input "true"
click at [524, 358] on button "Next" at bounding box center [466, 362] width 158 height 39
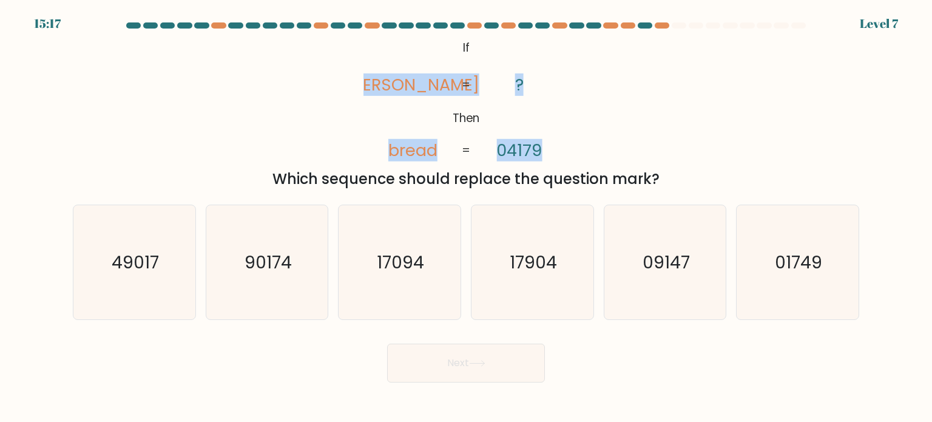
drag, startPoint x: 559, startPoint y: 146, endPoint x: 385, endPoint y: 84, distance: 184.7
click at [385, 84] on icon "@import url('[URL][DOMAIN_NAME]); If Then [PERSON_NAME] bread ? 04179 = =" at bounding box center [465, 99] width 205 height 127
copy icon "[PERSON_NAME] bread ? 04179"
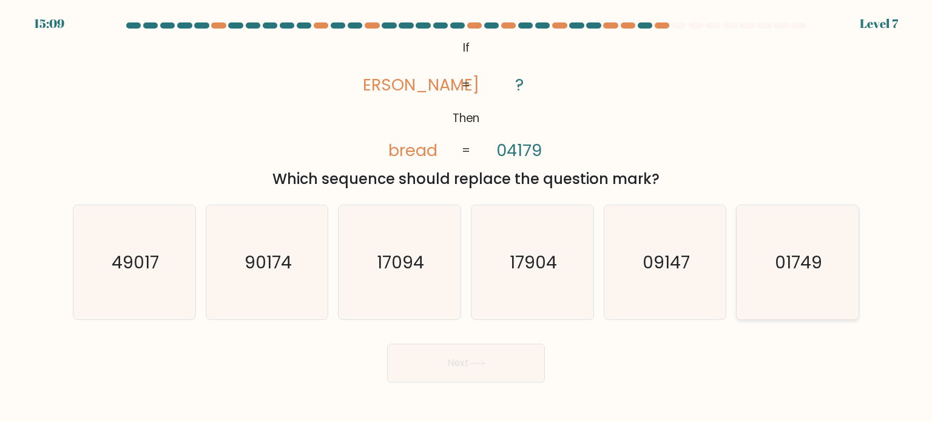
click at [778, 239] on icon "01749" at bounding box center [797, 262] width 114 height 114
click at [466, 217] on input "f. 01749" at bounding box center [466, 214] width 1 height 6
radio input "true"
click at [505, 351] on button "Next" at bounding box center [466, 362] width 158 height 39
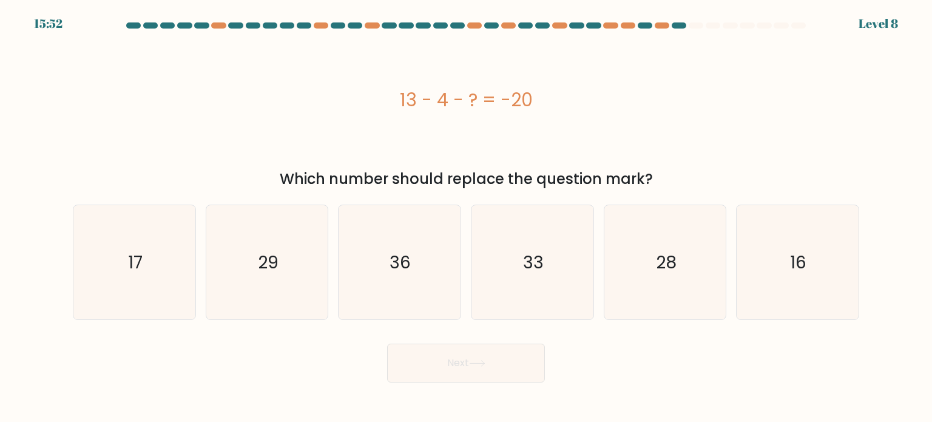
drag, startPoint x: 560, startPoint y: 104, endPoint x: 329, endPoint y: 73, distance: 233.7
click at [329, 73] on div "13 - 4 - ? = -20" at bounding box center [466, 99] width 786 height 127
click at [254, 272] on icon "29" at bounding box center [267, 262] width 114 height 114
click at [466, 217] on input "b. 29" at bounding box center [466, 214] width 1 height 6
radio input "true"
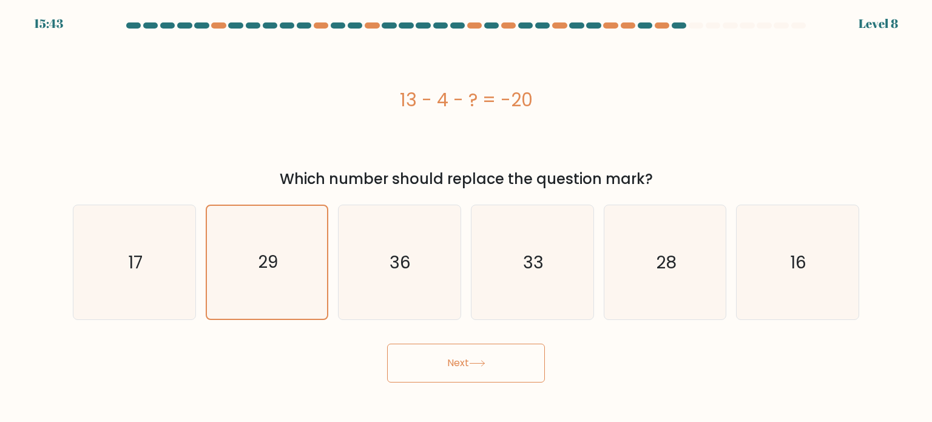
click at [456, 363] on button "Next" at bounding box center [466, 362] width 158 height 39
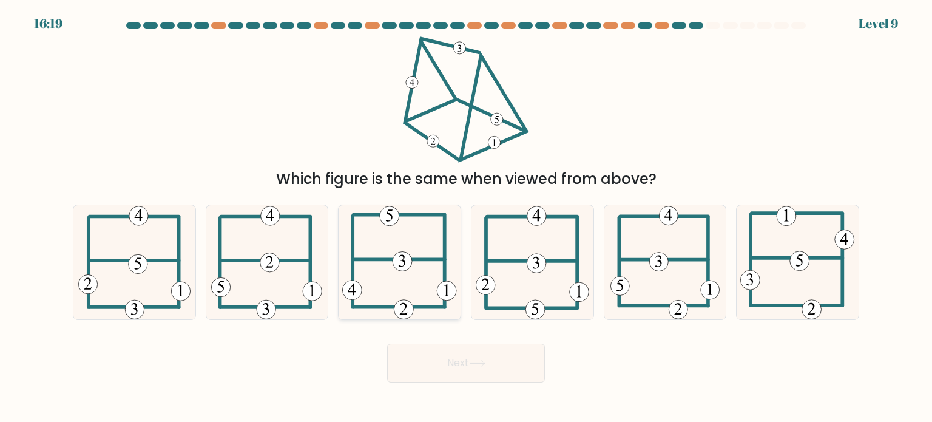
click at [398, 266] on icon at bounding box center [401, 260] width 7 height 12
click at [466, 217] on input "c." at bounding box center [466, 214] width 1 height 6
radio input "true"
click at [453, 364] on button "Next" at bounding box center [466, 362] width 158 height 39
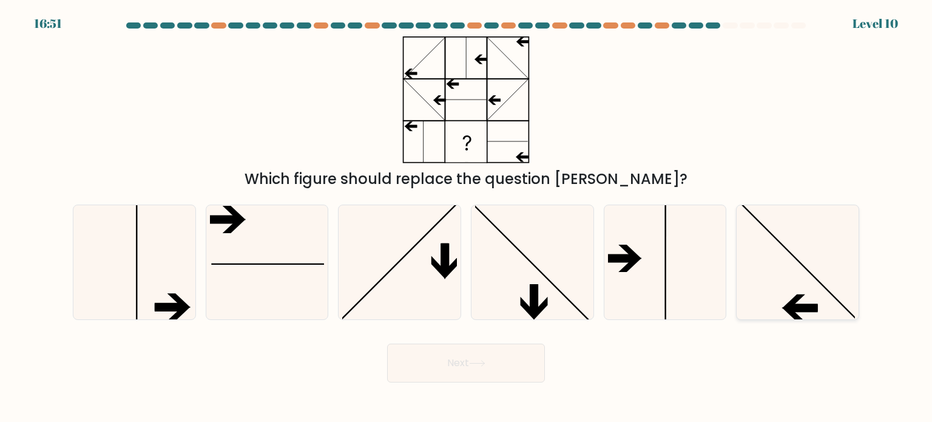
click at [834, 293] on icon at bounding box center [797, 262] width 114 height 114
click at [466, 217] on input "f." at bounding box center [466, 214] width 1 height 6
radio input "true"
click at [508, 359] on button "Next" at bounding box center [466, 362] width 158 height 39
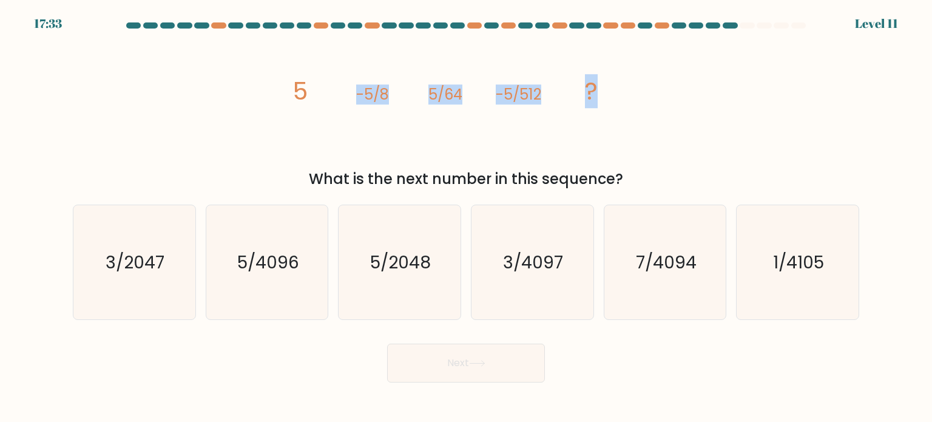
drag, startPoint x: 645, startPoint y: 79, endPoint x: 207, endPoint y: 84, distance: 437.9
click at [207, 84] on div "image/svg+xml 5 -5/8 5/64 -5/512 ? What is the next number in this sequence?" at bounding box center [465, 112] width 801 height 153
drag, startPoint x: 631, startPoint y: 107, endPoint x: 286, endPoint y: 96, distance: 345.3
click at [286, 96] on icon "image/svg+xml 5 -5/8 5/64 -5/512 ?" at bounding box center [466, 99] width 364 height 127
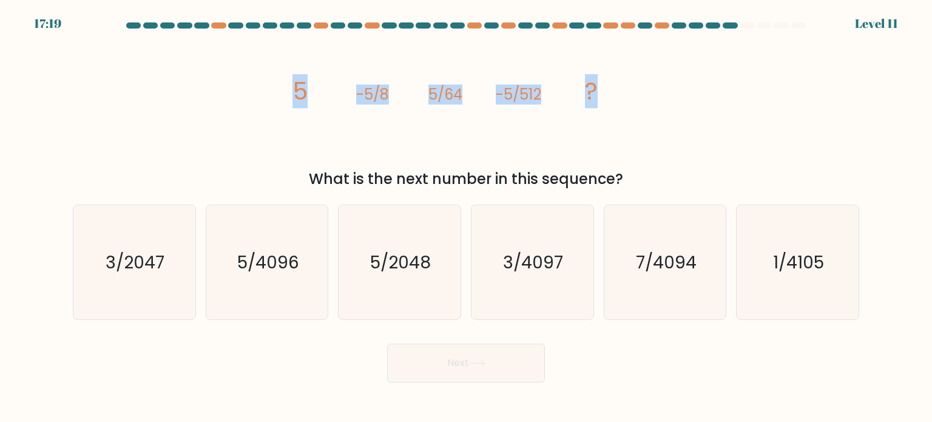
click at [422, 120] on icon "image/svg+xml 5 -5/8 5/64 -5/512 ?" at bounding box center [466, 99] width 364 height 127
drag, startPoint x: 653, startPoint y: 176, endPoint x: 289, endPoint y: 84, distance: 376.0
click at [289, 84] on div "image/svg+xml 5 -5/8 5/64 -5/512 ? What is the next number in this sequence?" at bounding box center [465, 112] width 801 height 153
click at [298, 264] on text "5/4096" at bounding box center [268, 261] width 62 height 24
click at [466, 217] on input "b. 5/4096" at bounding box center [466, 214] width 1 height 6
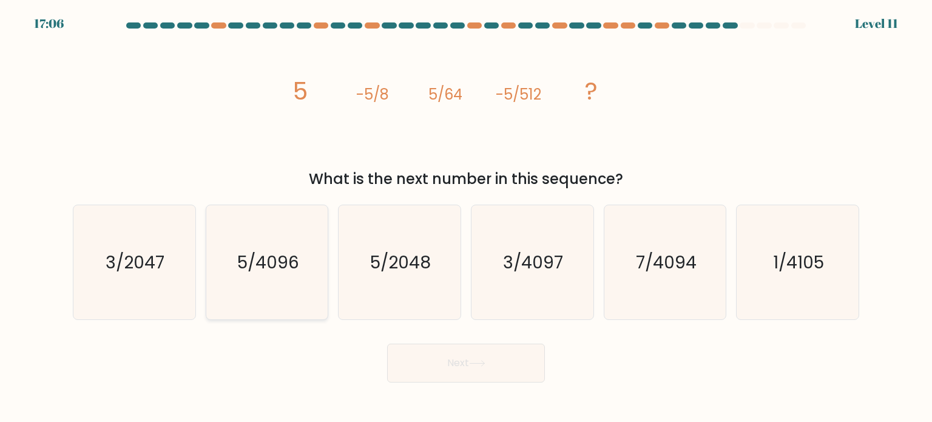
radio input "true"
click at [477, 353] on button "Next" at bounding box center [466, 362] width 158 height 39
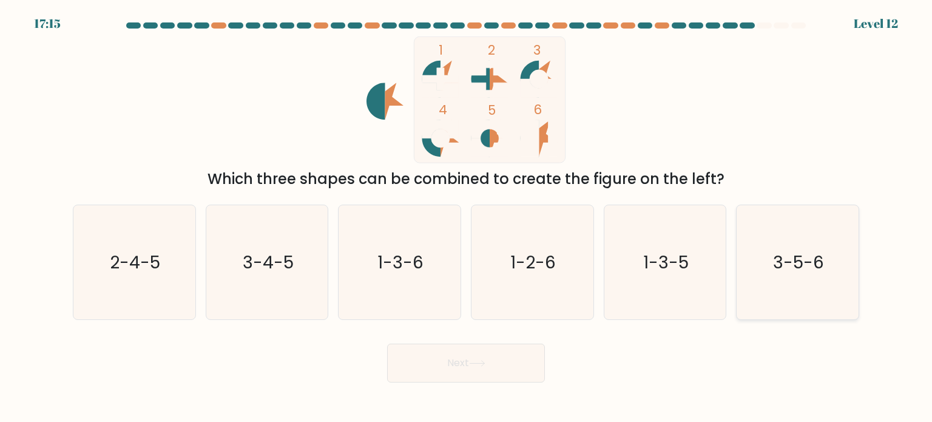
click at [782, 233] on icon "3-5-6" at bounding box center [797, 262] width 114 height 114
click at [466, 217] on input "f. 3-5-6" at bounding box center [466, 214] width 1 height 6
radio input "true"
click at [497, 362] on button "Next" at bounding box center [466, 362] width 158 height 39
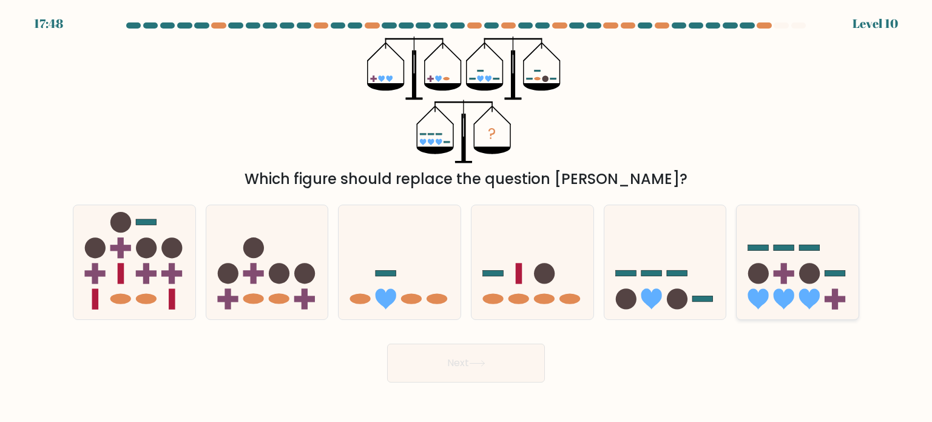
click at [793, 258] on icon at bounding box center [797, 262] width 122 height 101
click at [466, 217] on input "f." at bounding box center [466, 214] width 1 height 6
radio input "true"
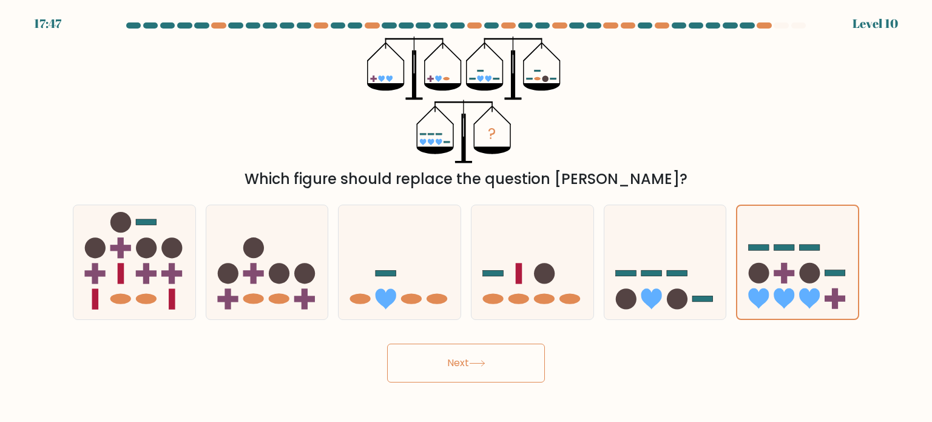
click at [508, 367] on button "Next" at bounding box center [466, 362] width 158 height 39
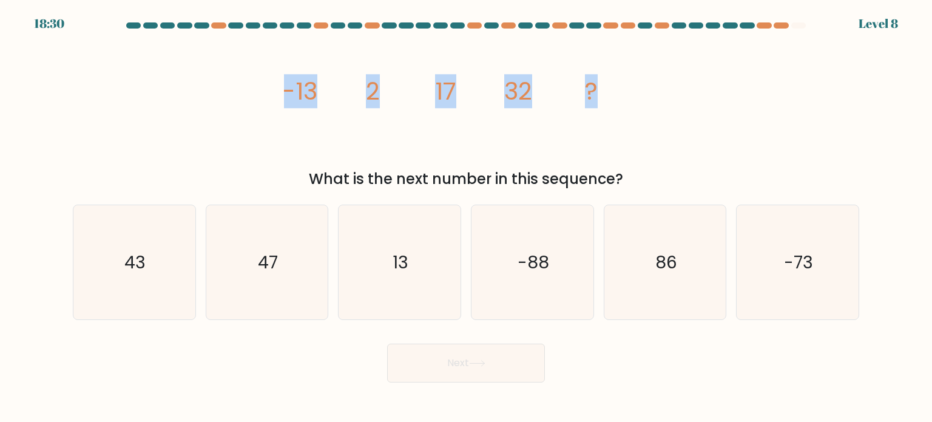
drag, startPoint x: 502, startPoint y: 70, endPoint x: 263, endPoint y: 62, distance: 239.7
click at [262, 63] on div "image/svg+xml -13 2 17 32 ? What is the next number in this sequence?" at bounding box center [465, 112] width 801 height 153
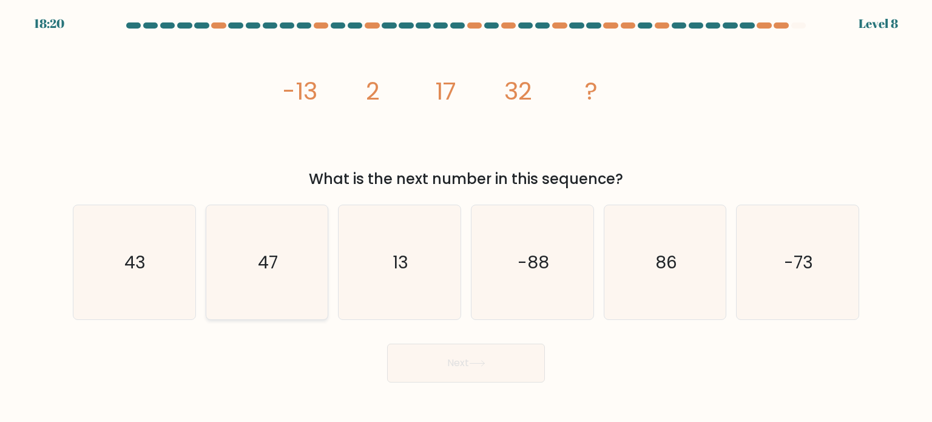
click at [252, 268] on icon "47" at bounding box center [267, 262] width 114 height 114
click at [466, 217] on input "b. 47" at bounding box center [466, 214] width 1 height 6
radio input "true"
click at [519, 363] on button "Next" at bounding box center [466, 362] width 158 height 39
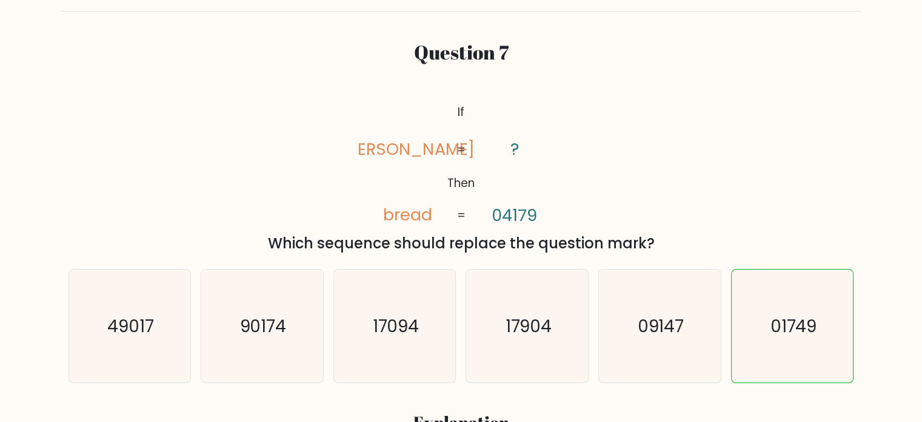
scroll to position [121, 0]
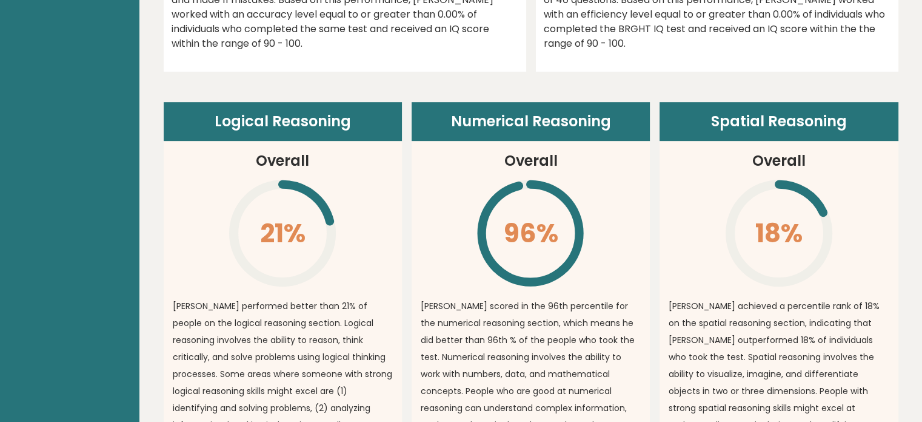
scroll to position [849, 0]
